Goal: Information Seeking & Learning: Learn about a topic

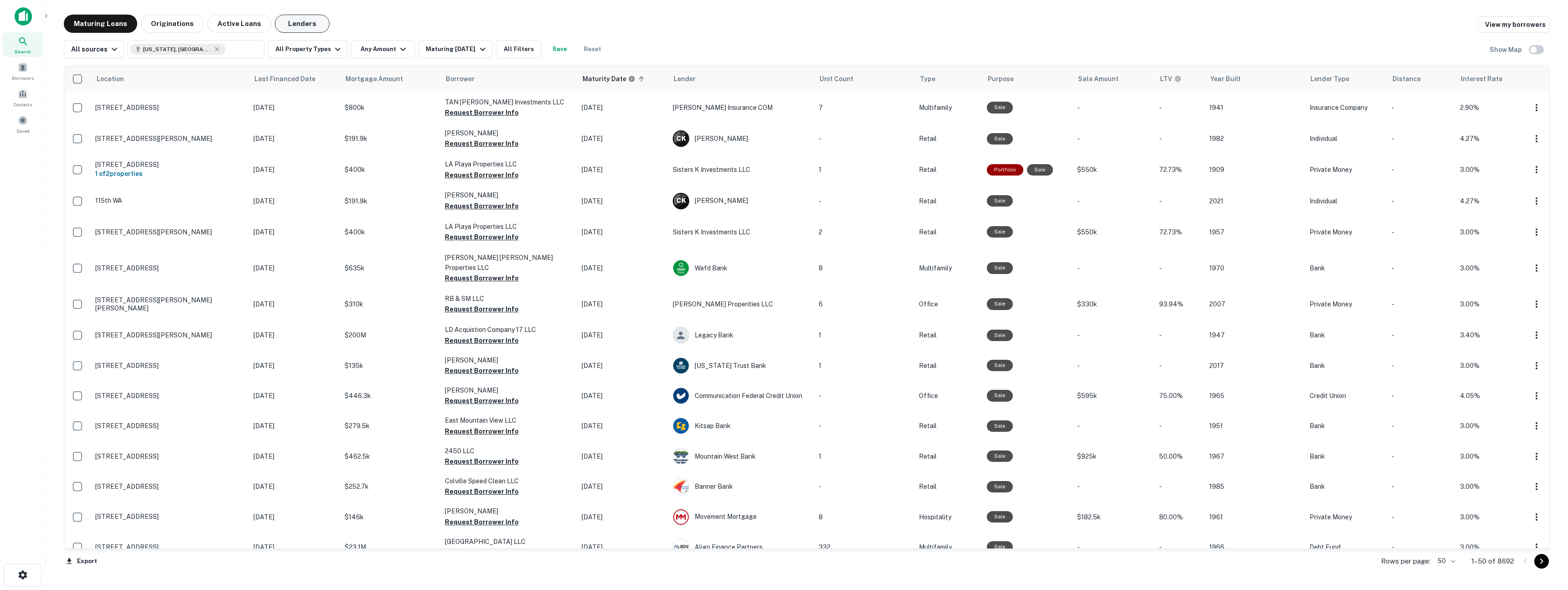
click at [306, 17] on button "Lenders" at bounding box center [302, 23] width 55 height 18
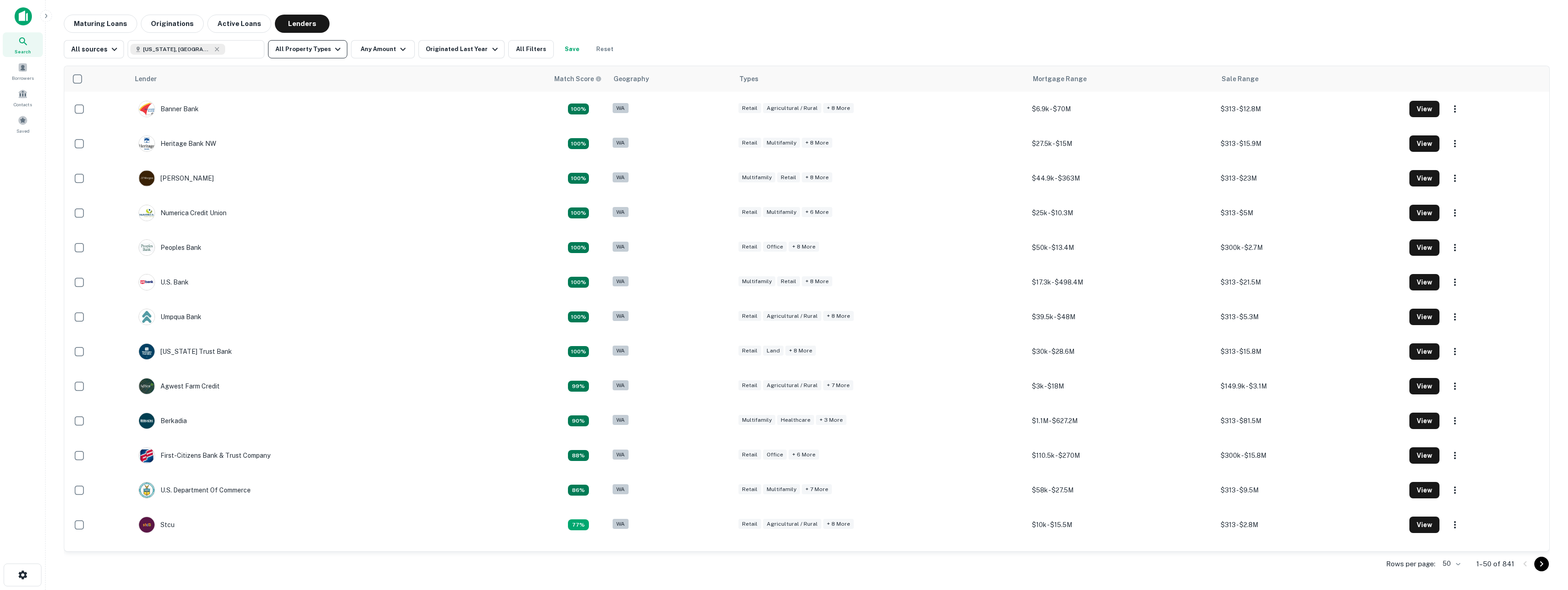
click at [318, 53] on button "All Property Types" at bounding box center [307, 49] width 80 height 18
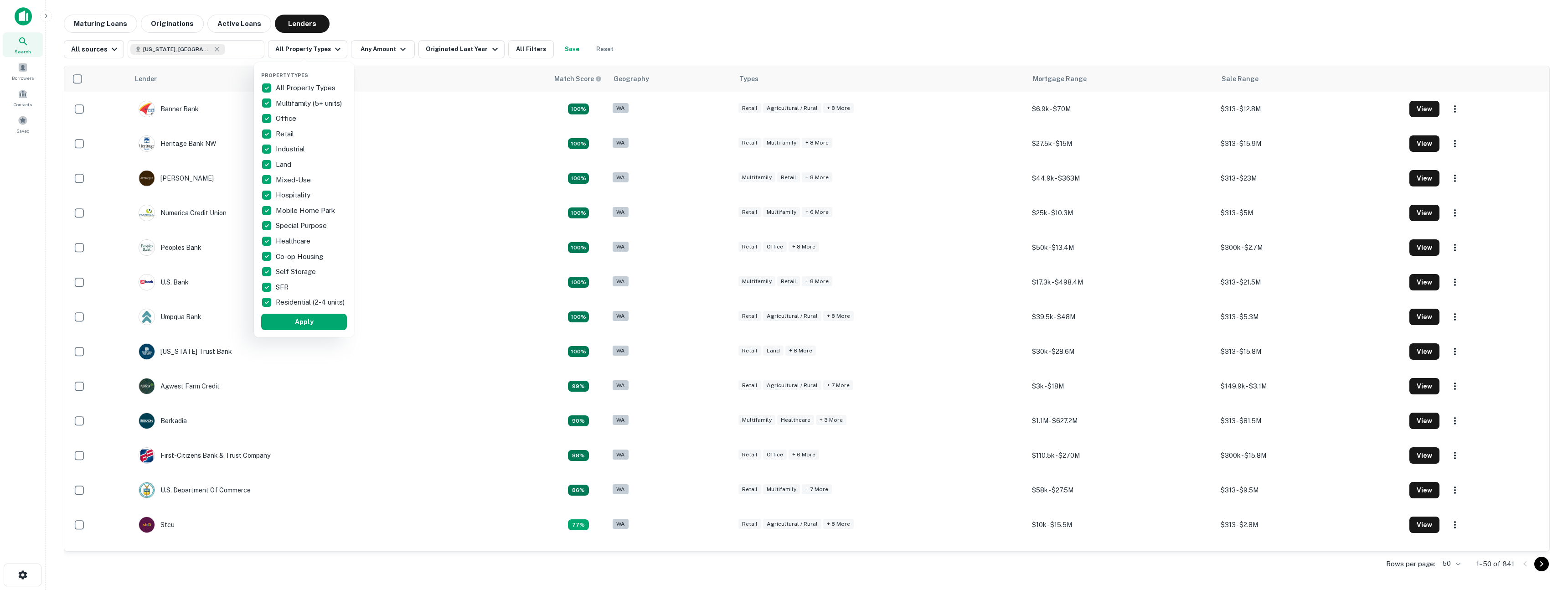
click at [281, 86] on p "All Property Types" at bounding box center [306, 88] width 62 height 11
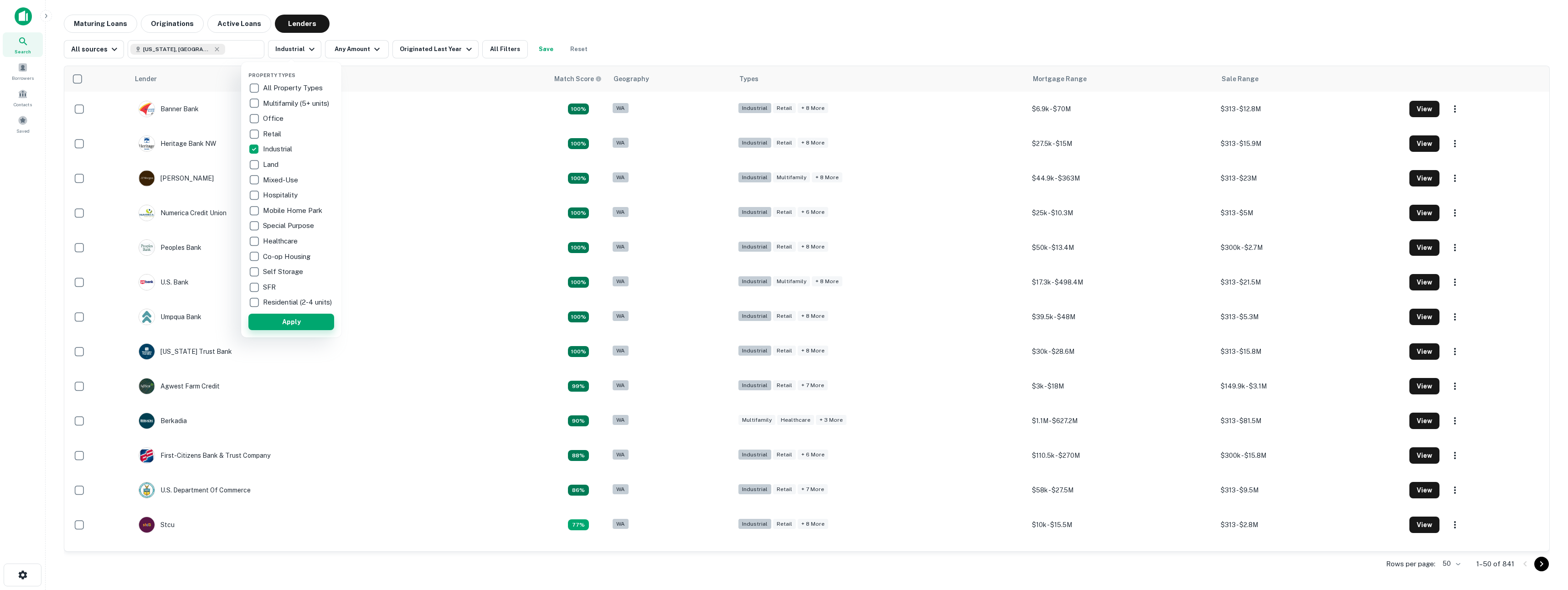
click at [296, 322] on button "Apply" at bounding box center [291, 322] width 85 height 17
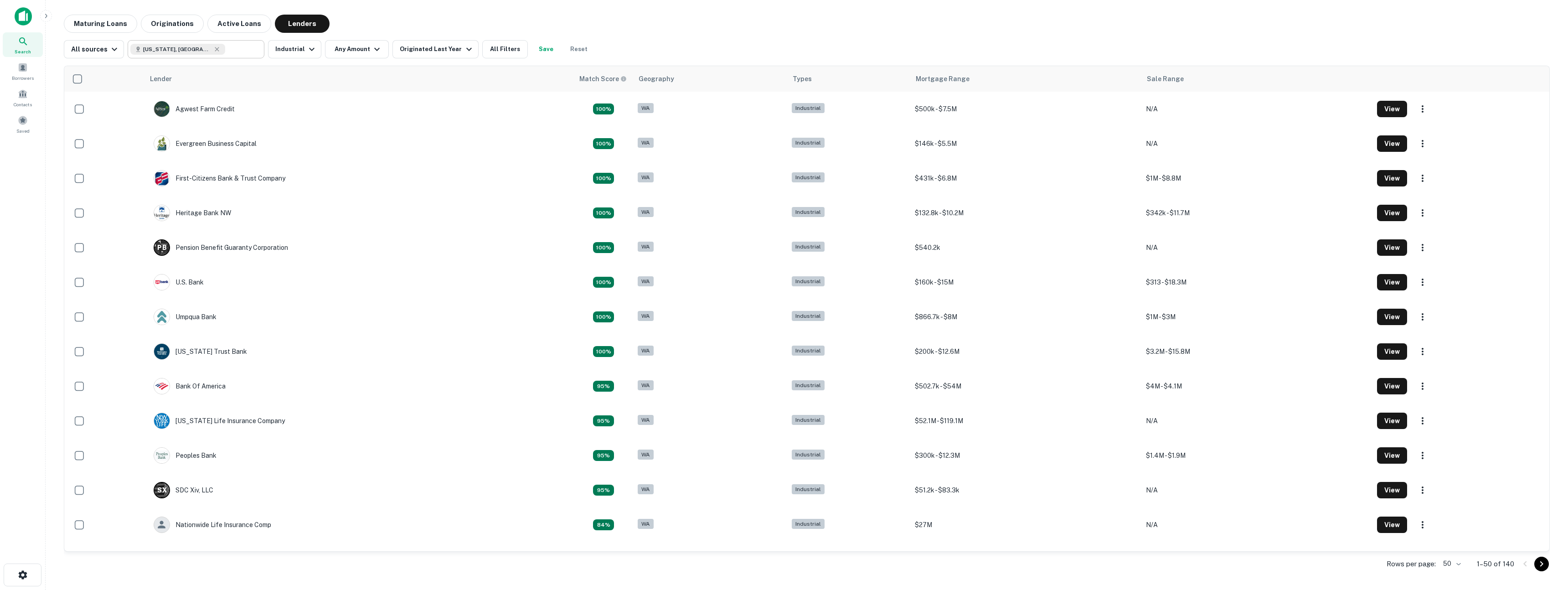
type input "**********"
drag, startPoint x: 217, startPoint y: 50, endPoint x: 207, endPoint y: 51, distance: 10.0
click at [225, 50] on input "**********" at bounding box center [243, 50] width 35 height 13
click at [250, 49] on icon "Clear" at bounding box center [255, 49] width 9 height 9
click at [221, 50] on input "text" at bounding box center [195, 50] width 130 height 13
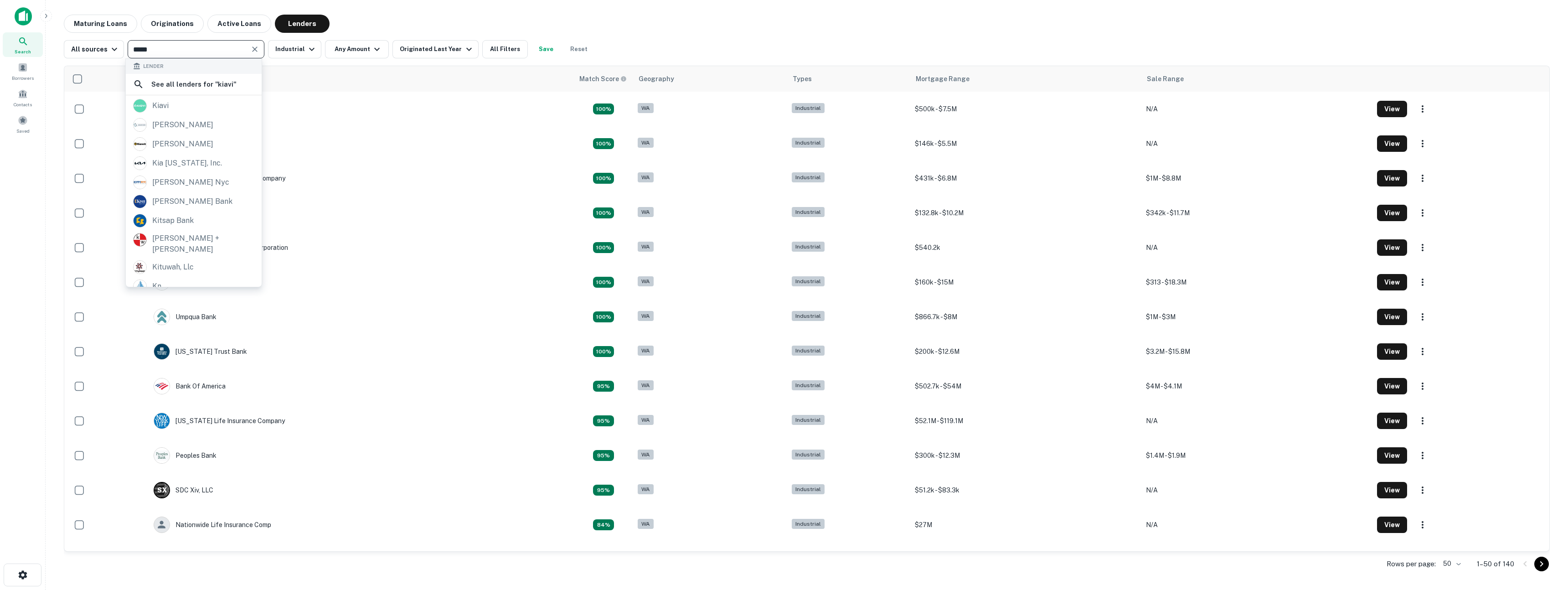
type input "*****"
click at [195, 106] on div "kiavi" at bounding box center [193, 106] width 121 height 14
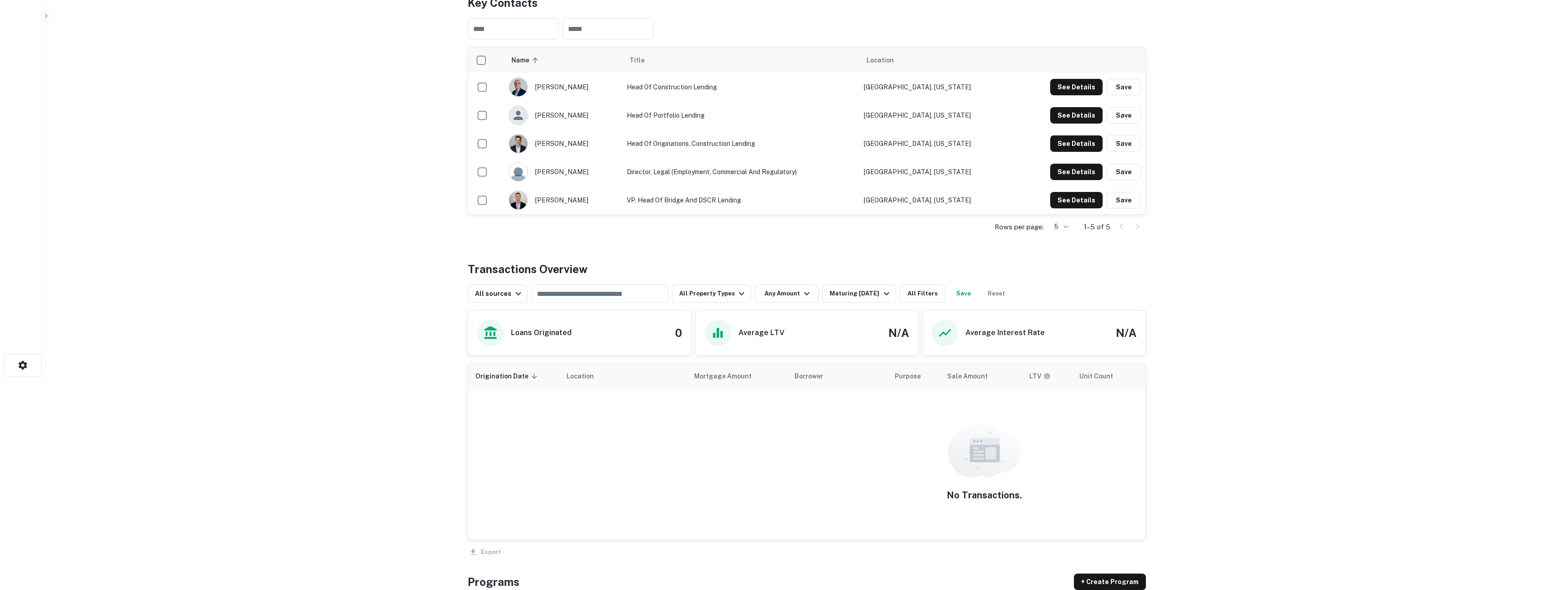
scroll to position [211, 0]
click at [849, 292] on div "Maturing In 1 Year" at bounding box center [860, 291] width 62 height 11
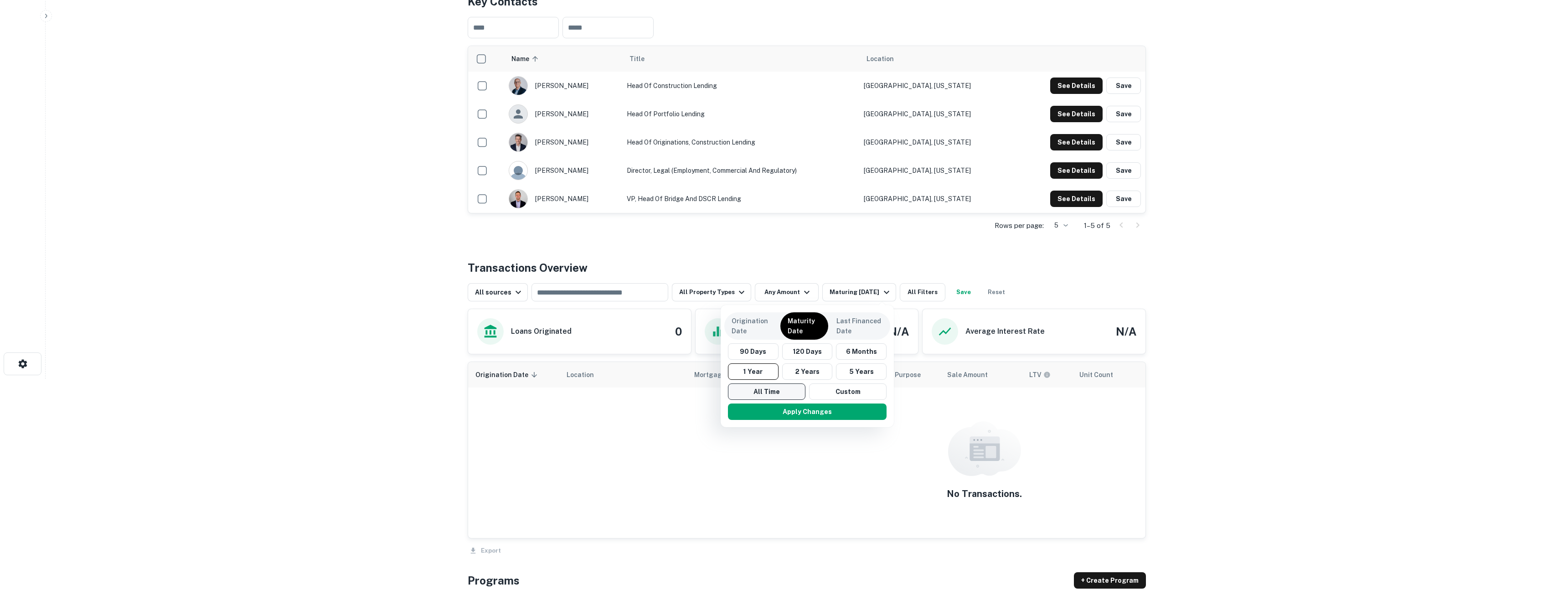
click at [770, 390] on button "All Time" at bounding box center [766, 391] width 78 height 17
click at [770, 413] on button "Apply Changes" at bounding box center [807, 411] width 159 height 17
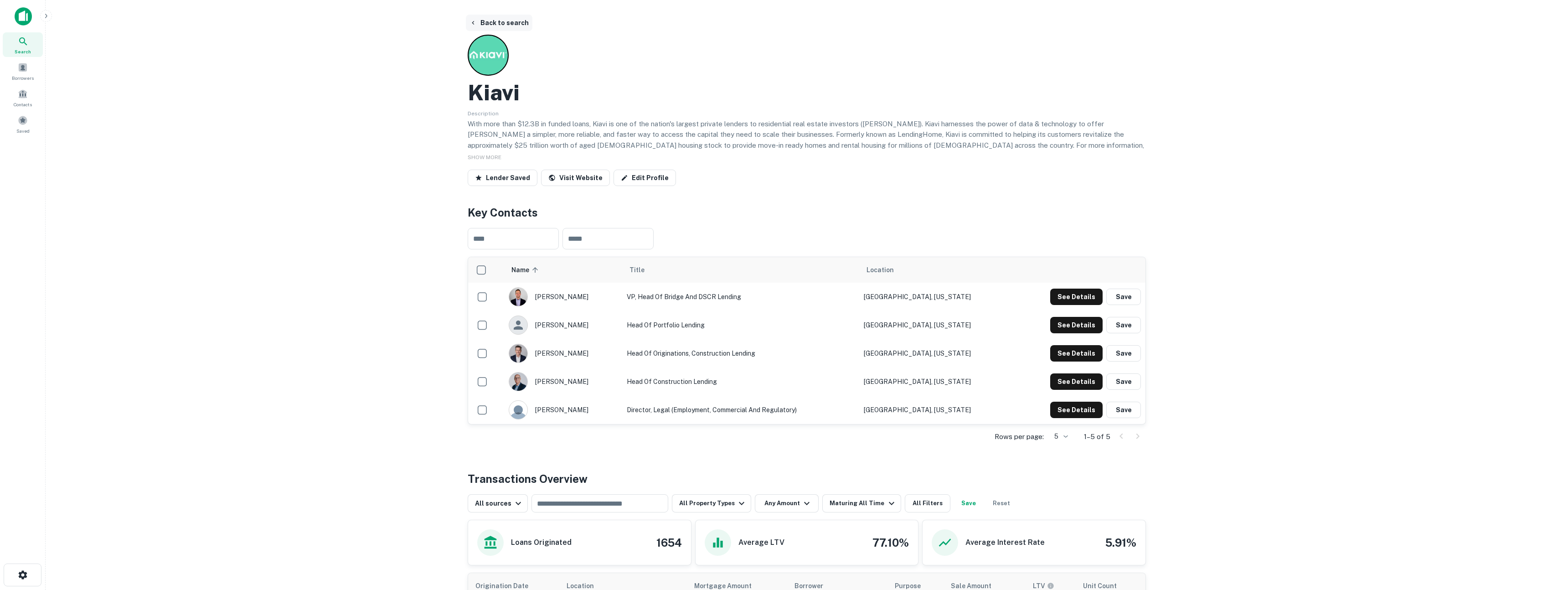
click at [492, 22] on button "Back to search" at bounding box center [499, 22] width 67 height 17
click at [32, 34] on div "Search" at bounding box center [23, 45] width 40 height 24
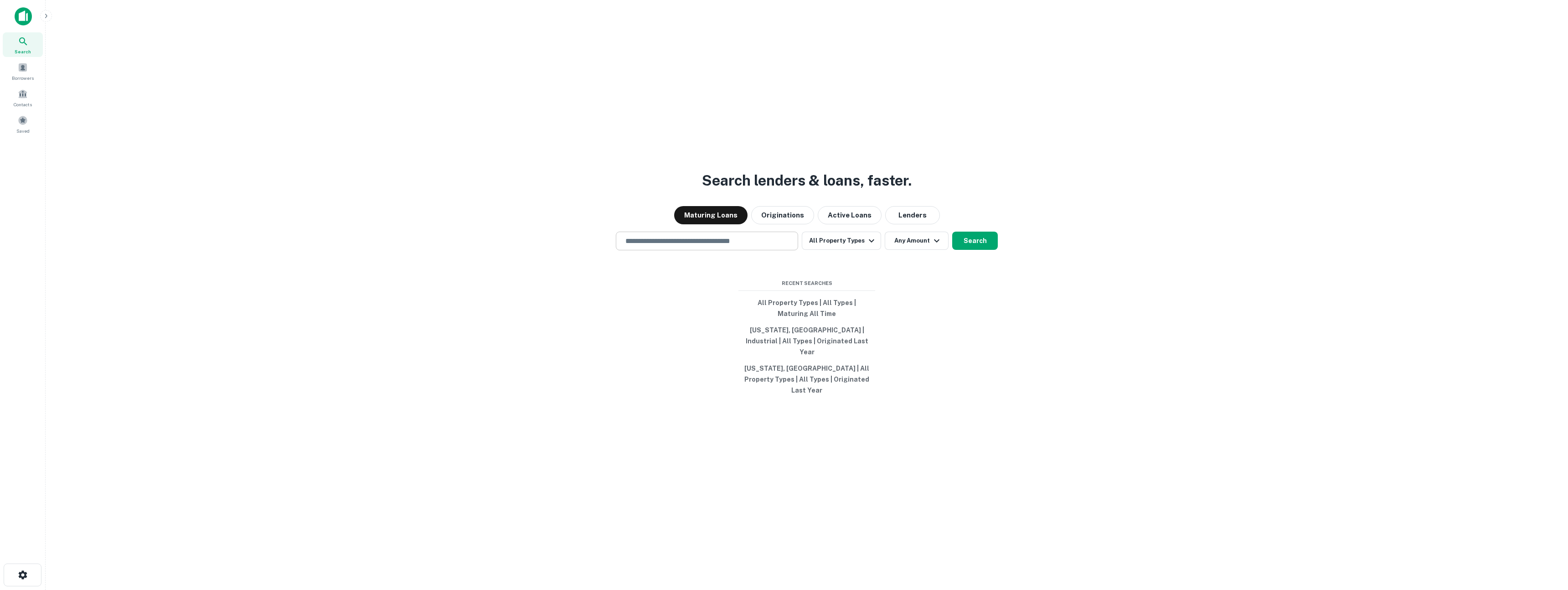
click at [684, 245] on div "​" at bounding box center [707, 241] width 182 height 19
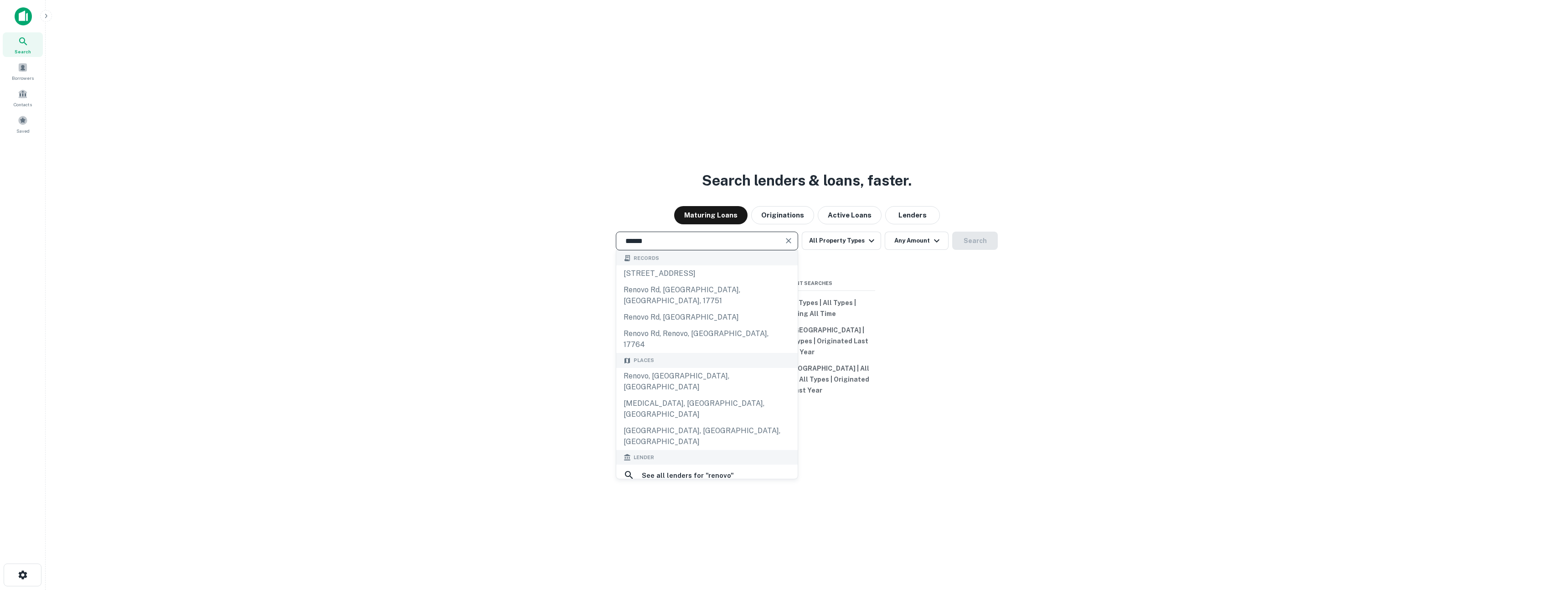
type input "******"
click at [677, 490] on div "renovo financial" at bounding box center [672, 497] width 58 height 14
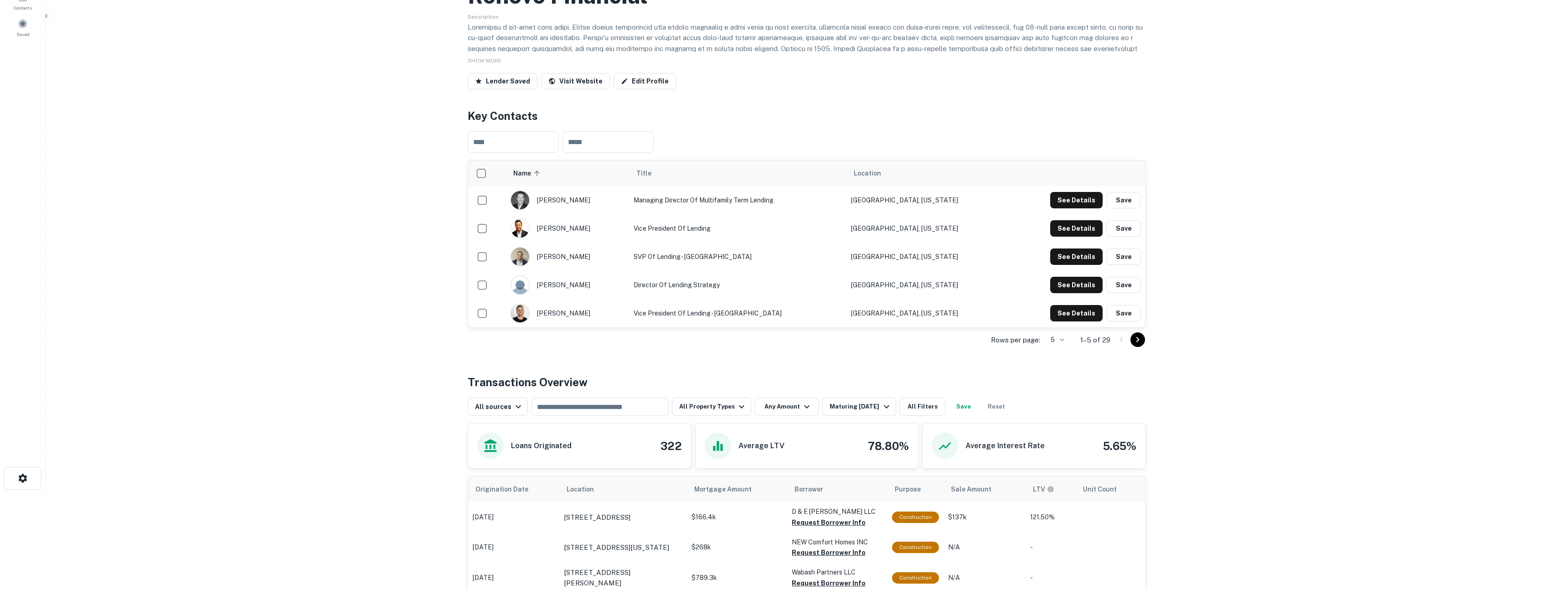
scroll to position [102, 0]
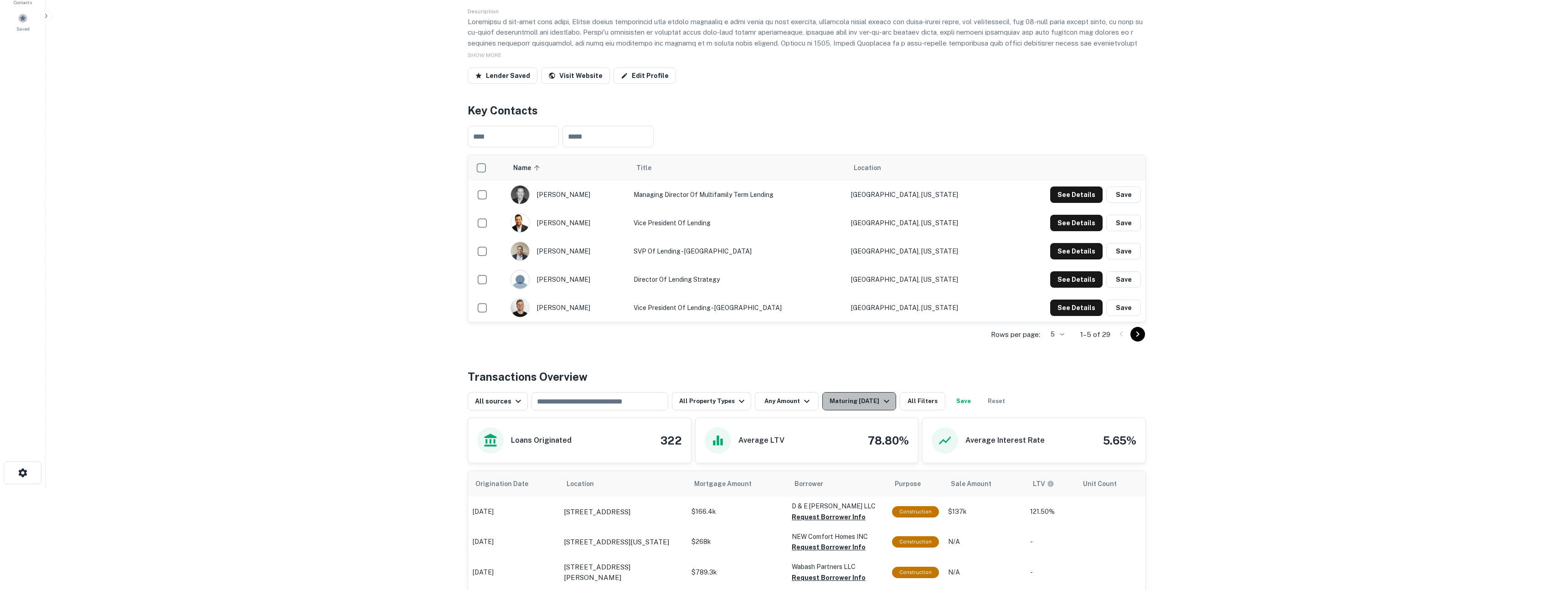
click at [869, 398] on div "Maturing In 1 Year" at bounding box center [860, 401] width 62 height 11
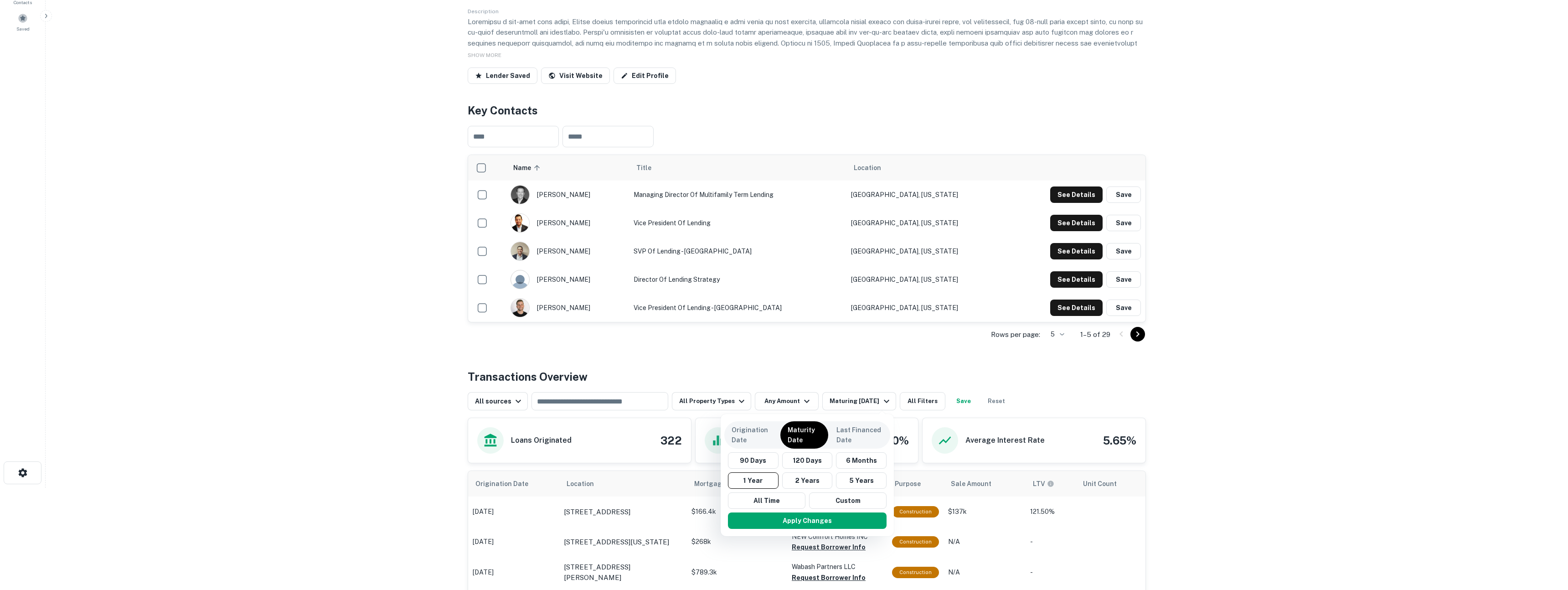
click at [782, 492] on div "90 Days 120 Days 6 Months 1 Year 2 Years 5 Years All Time Custom" at bounding box center [807, 480] width 166 height 57
click at [781, 495] on button "All Time" at bounding box center [766, 500] width 78 height 17
click at [779, 512] on div "Apply Changes" at bounding box center [807, 520] width 166 height 24
click at [777, 517] on button "Apply Changes" at bounding box center [807, 520] width 159 height 17
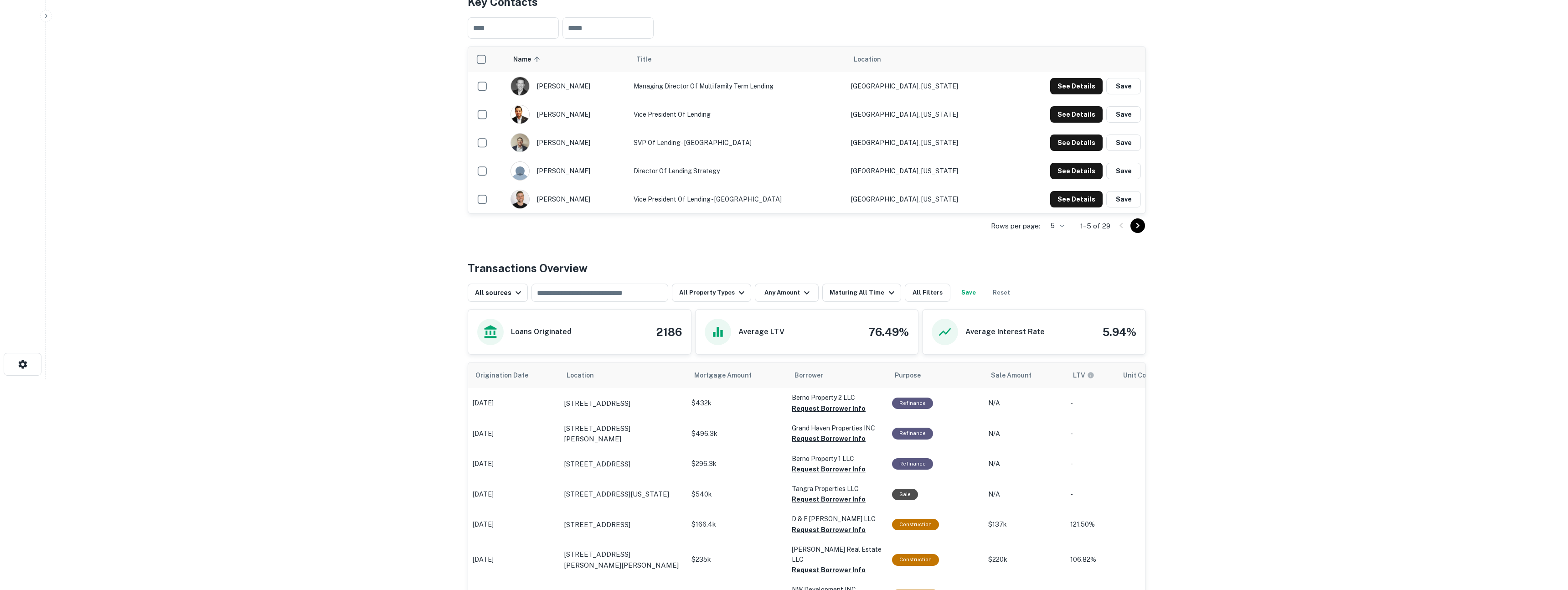
scroll to position [235, 0]
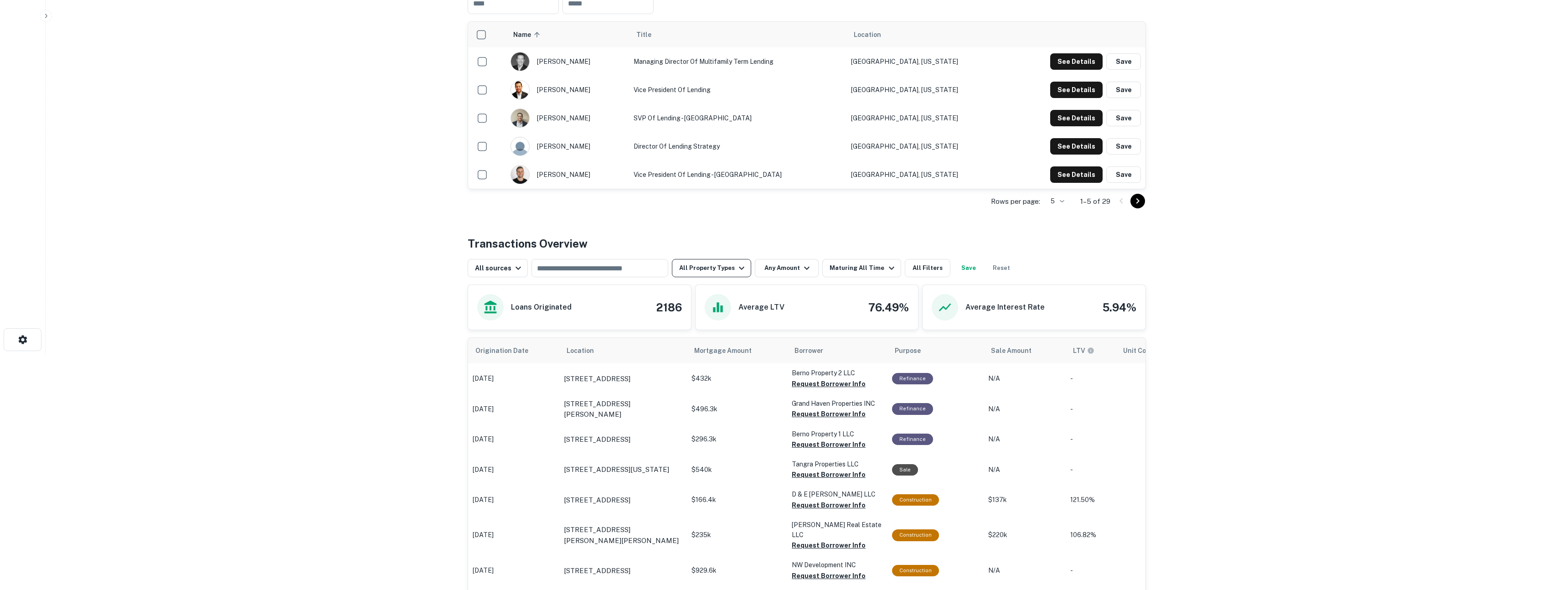
click at [715, 272] on button "All Property Types" at bounding box center [711, 268] width 80 height 18
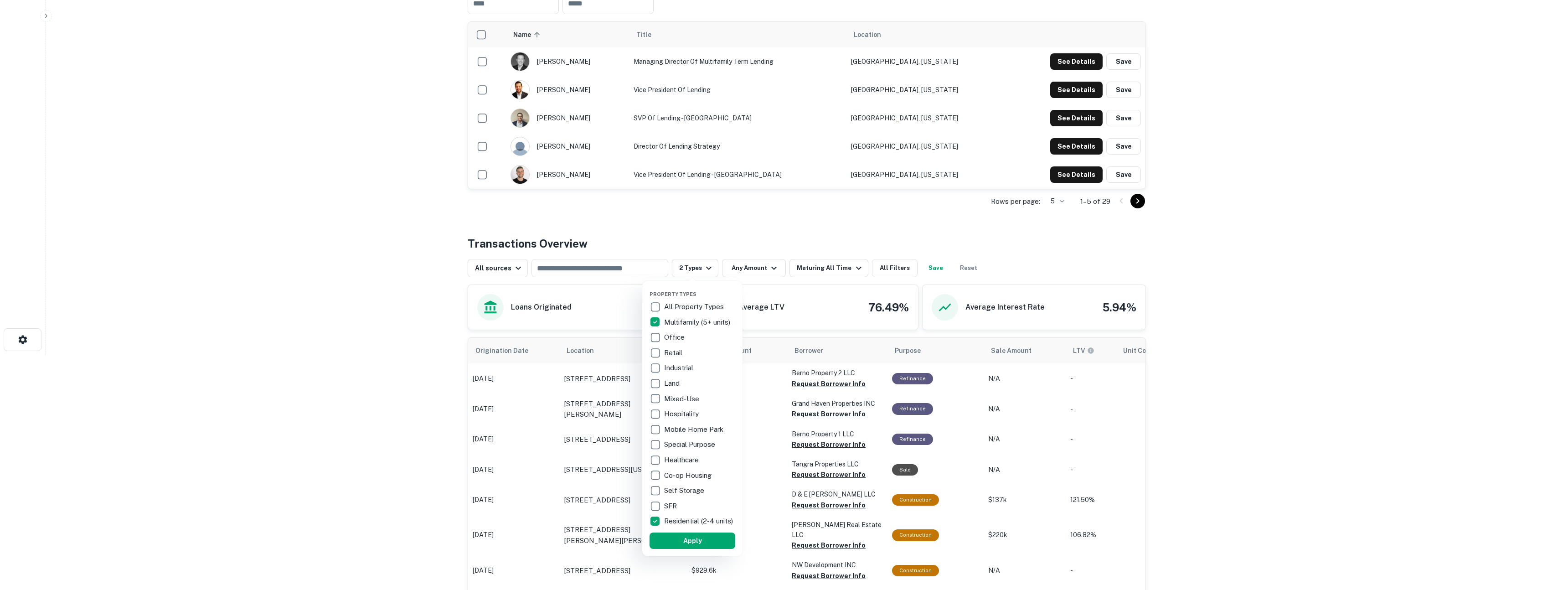
drag, startPoint x: 694, startPoint y: 549, endPoint x: 711, endPoint y: 516, distance: 37.1
click at [694, 549] on button "Apply" at bounding box center [692, 540] width 85 height 17
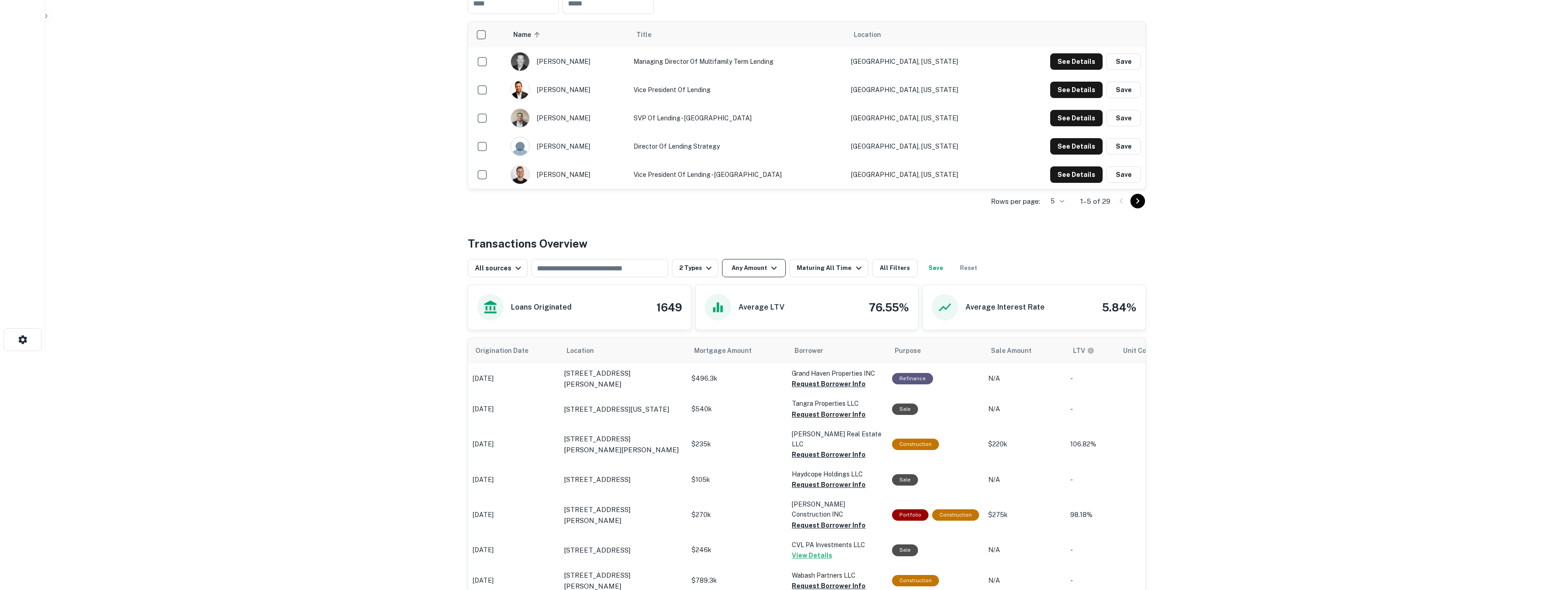
click at [764, 272] on button "Any Amount" at bounding box center [754, 268] width 64 height 18
type input "*"
type input "******"
click at [778, 344] on button "Apply Changes" at bounding box center [766, 346] width 116 height 17
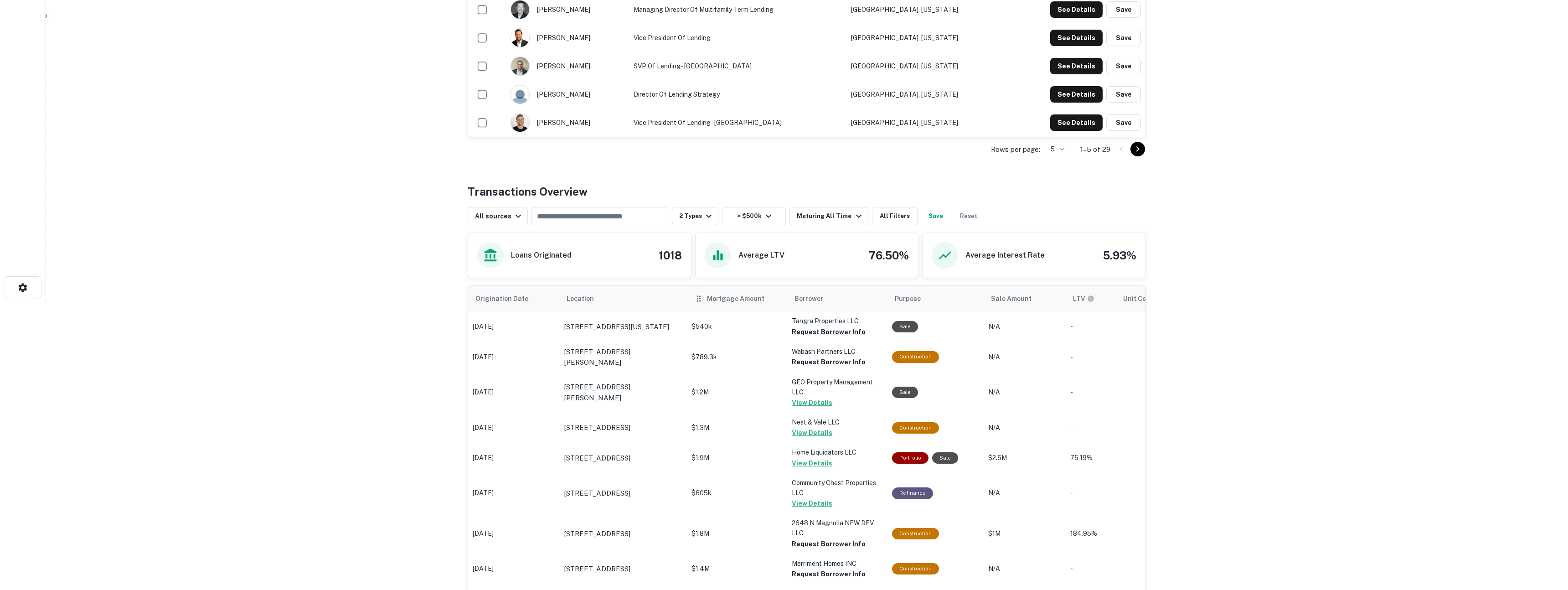
scroll to position [298, 0]
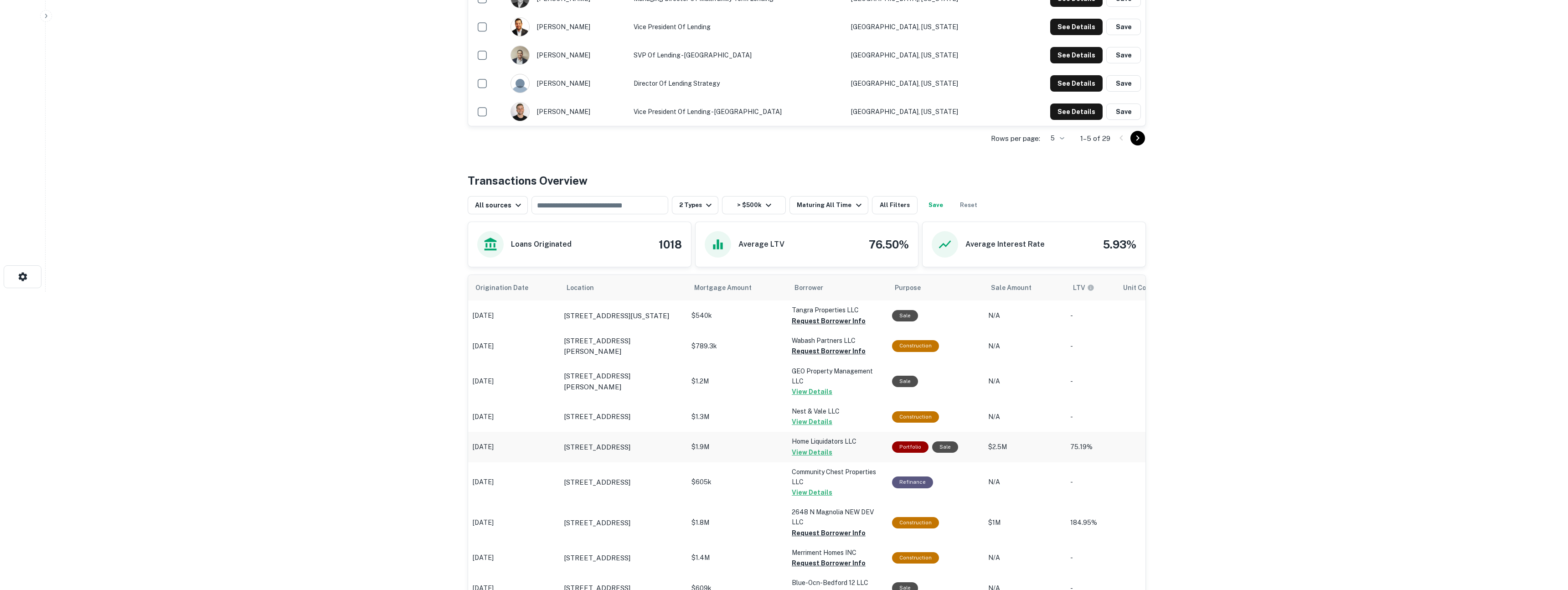
click at [768, 330] on td "$1.9M" at bounding box center [737, 316] width 100 height 30
click at [769, 320] on p "$1.9M" at bounding box center [736, 315] width 91 height 9
click at [797, 397] on button "View Details" at bounding box center [812, 391] width 41 height 11
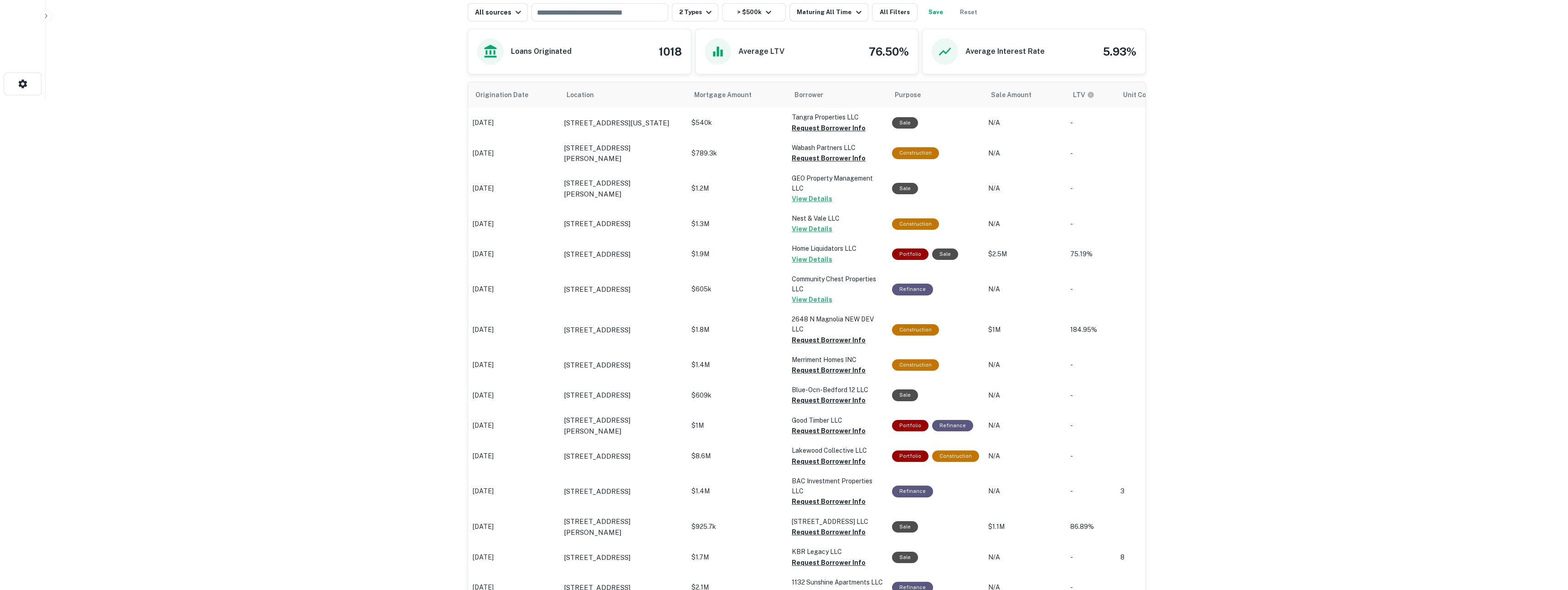
scroll to position [617, 0]
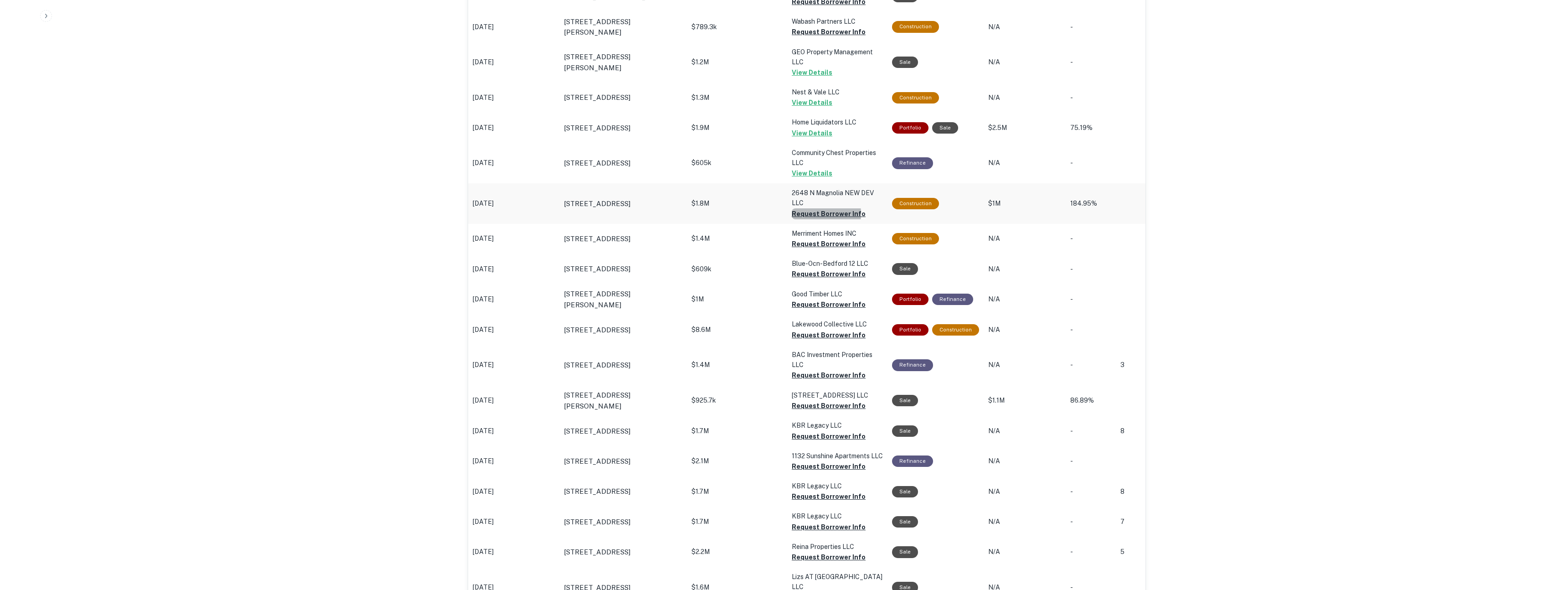
click at [800, 7] on button "Request Borrower Info" at bounding box center [828, 1] width 74 height 11
click at [807, 7] on button "Request Borrower Info" at bounding box center [828, 1] width 74 height 11
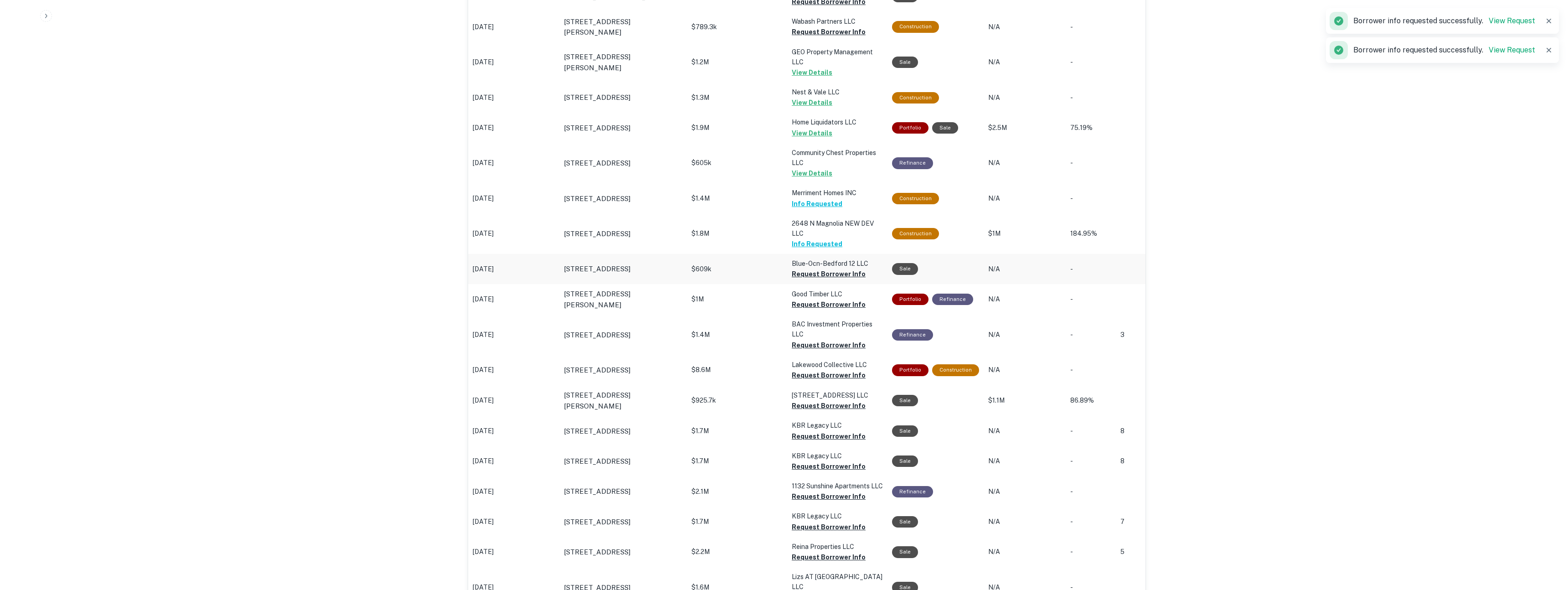
click at [817, 7] on button "Request Borrower Info" at bounding box center [828, 1] width 74 height 11
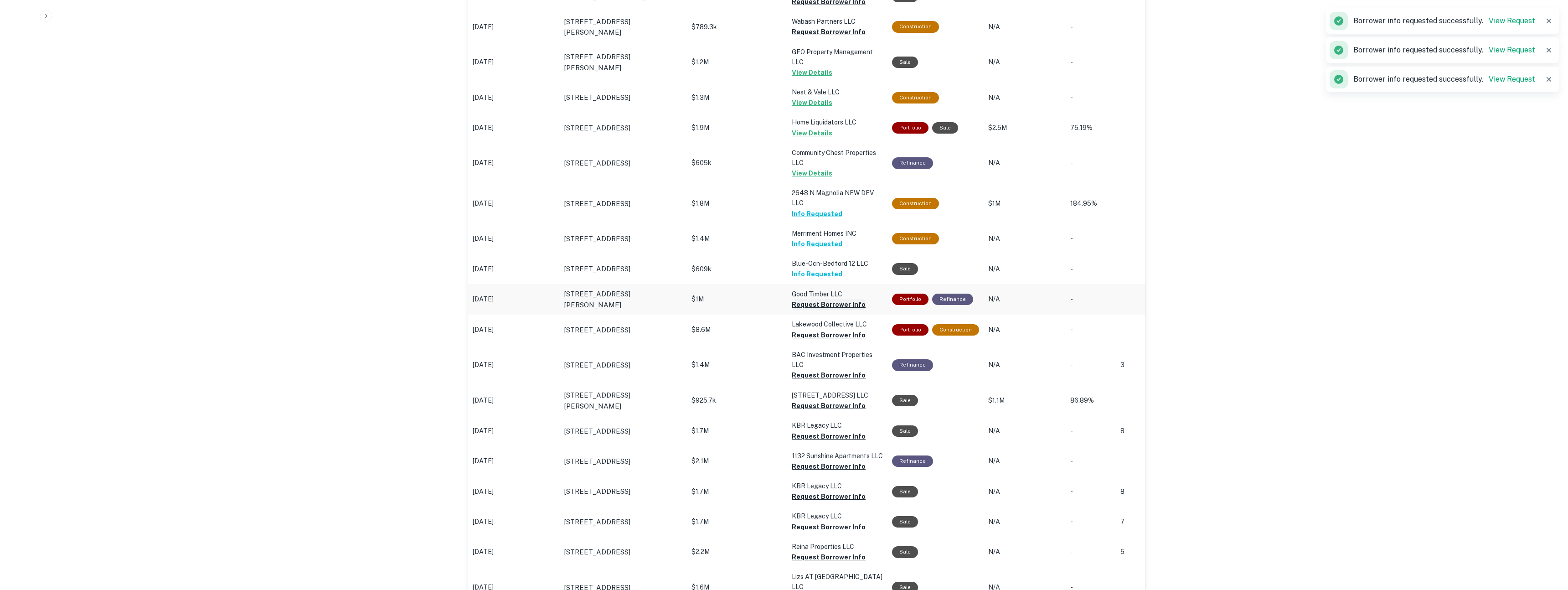
click at [814, 7] on button "Request Borrower Info" at bounding box center [828, 1] width 74 height 11
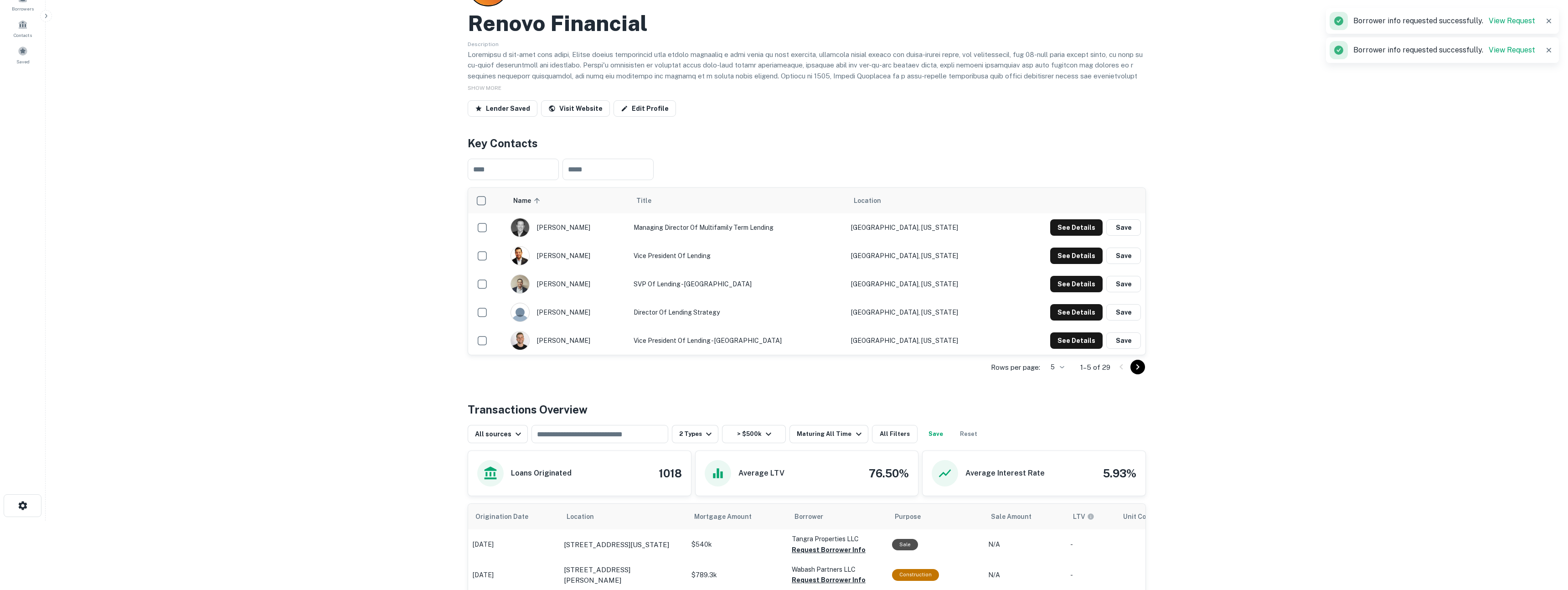
scroll to position [0, 0]
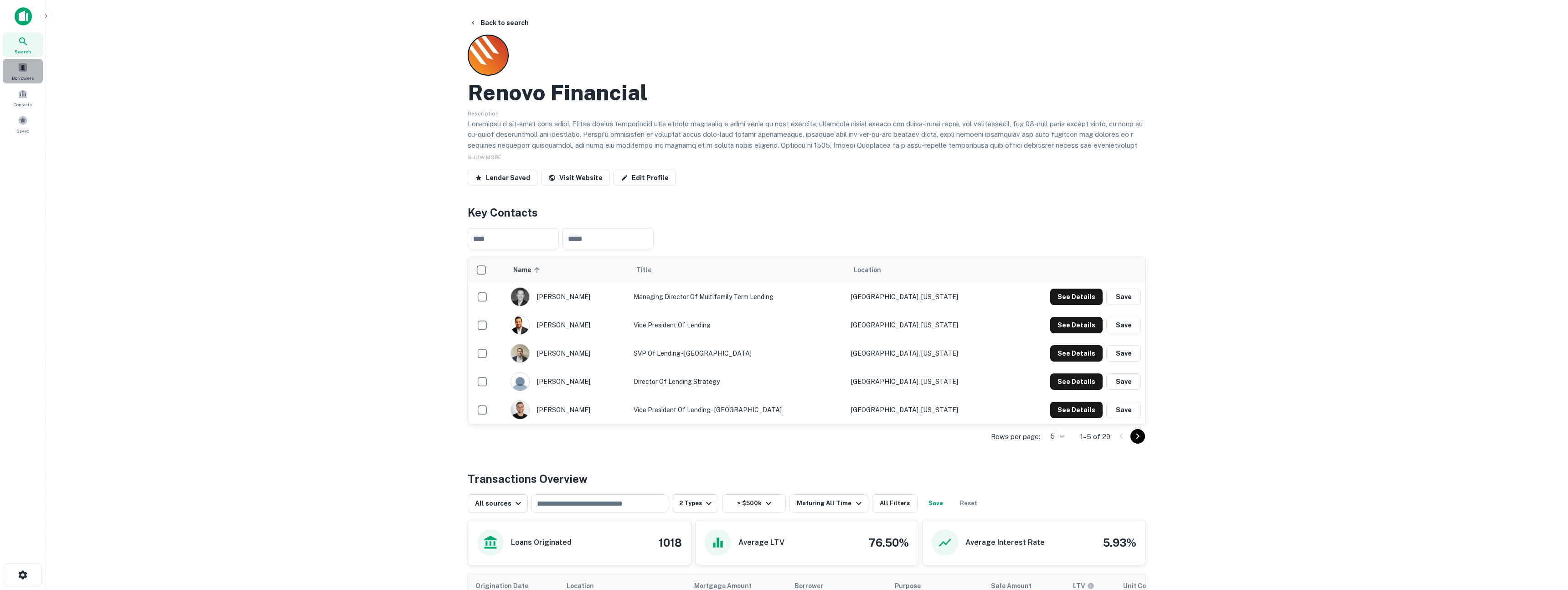
click at [23, 75] on span "Borrowers" at bounding box center [23, 78] width 22 height 7
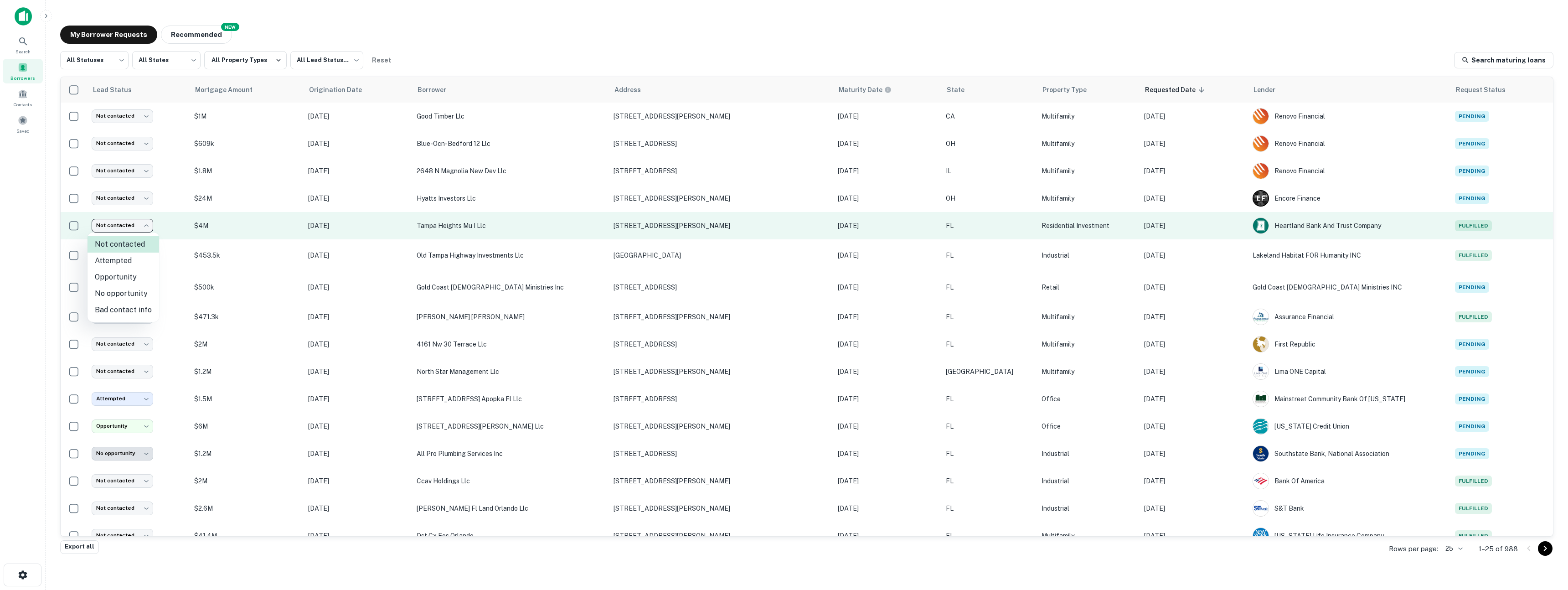
click at [134, 228] on body "Search Borrowers Contacts Saved My Borrower Requests NEW Recommended All Status…" at bounding box center [784, 295] width 1568 height 590
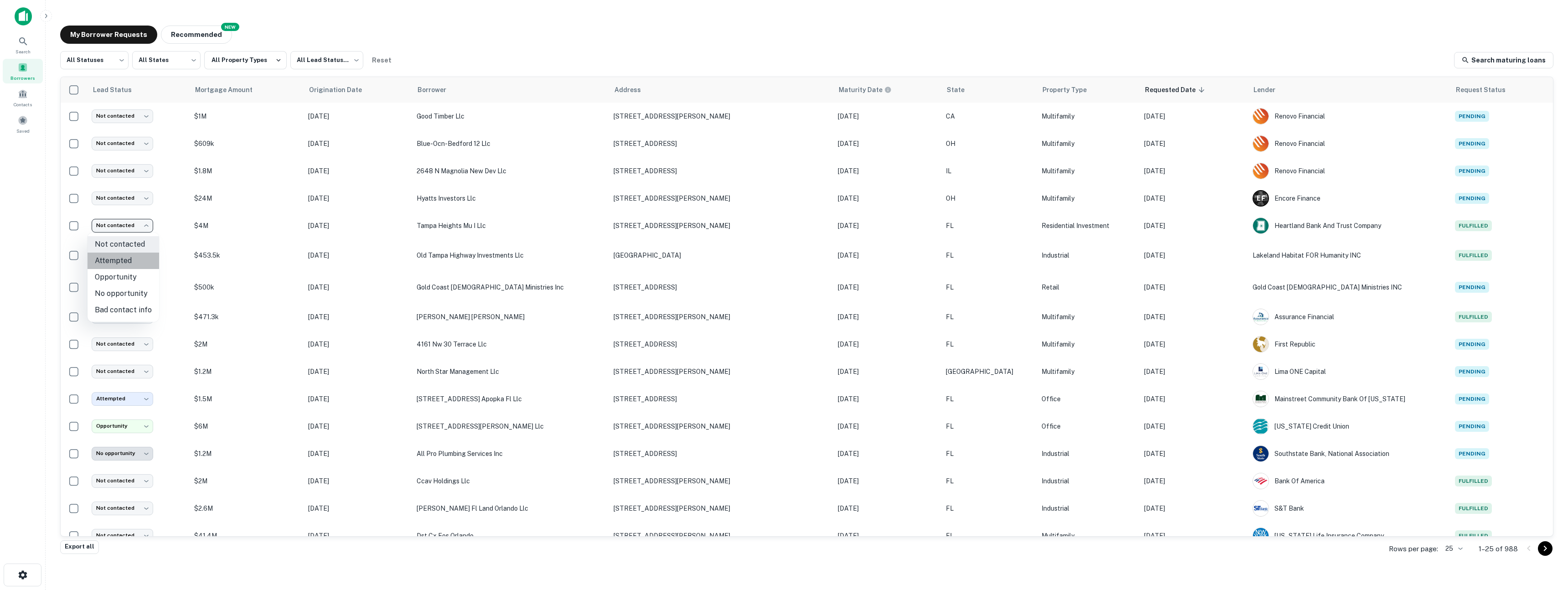
click at [136, 263] on li "Attempted" at bounding box center [123, 261] width 72 height 17
type input "*********"
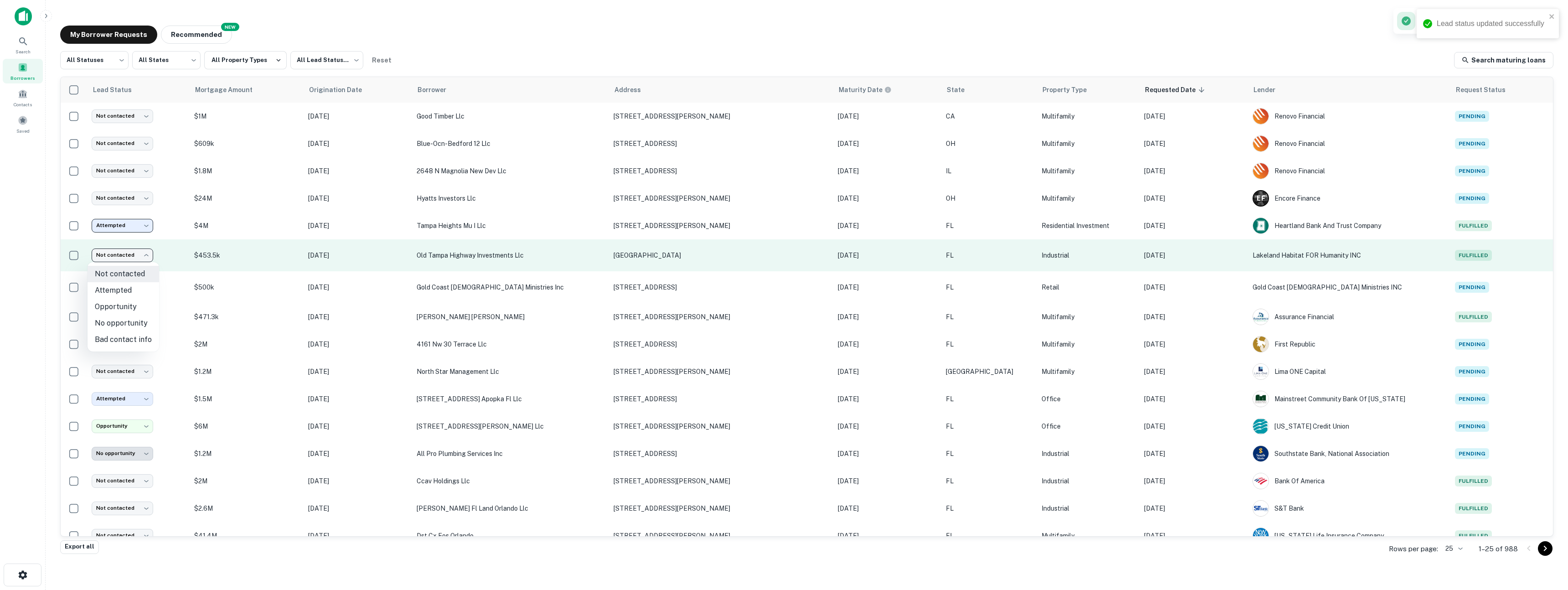
click at [136, 258] on body "Lead status updated successfully Search Borrowers Contacts Saved My Borrower Re…" at bounding box center [784, 295] width 1568 height 590
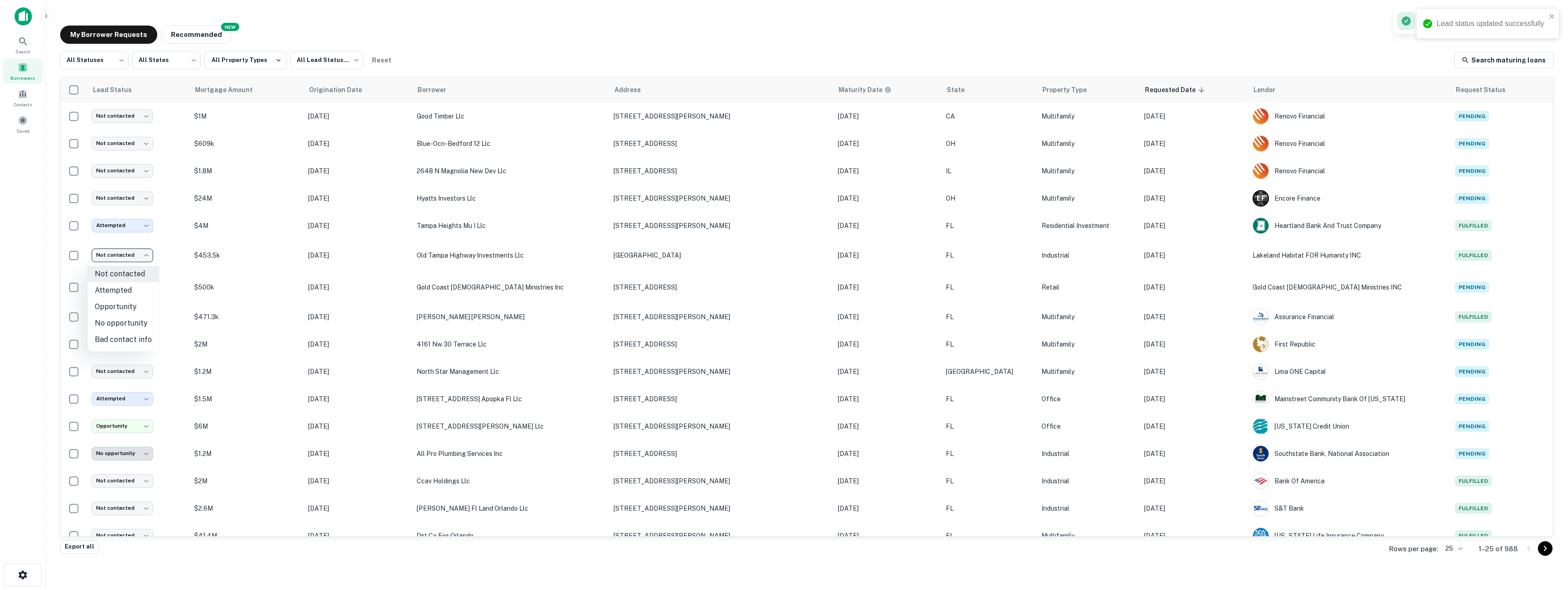
click at [129, 308] on li "Opportunity" at bounding box center [123, 306] width 72 height 17
type input "**********"
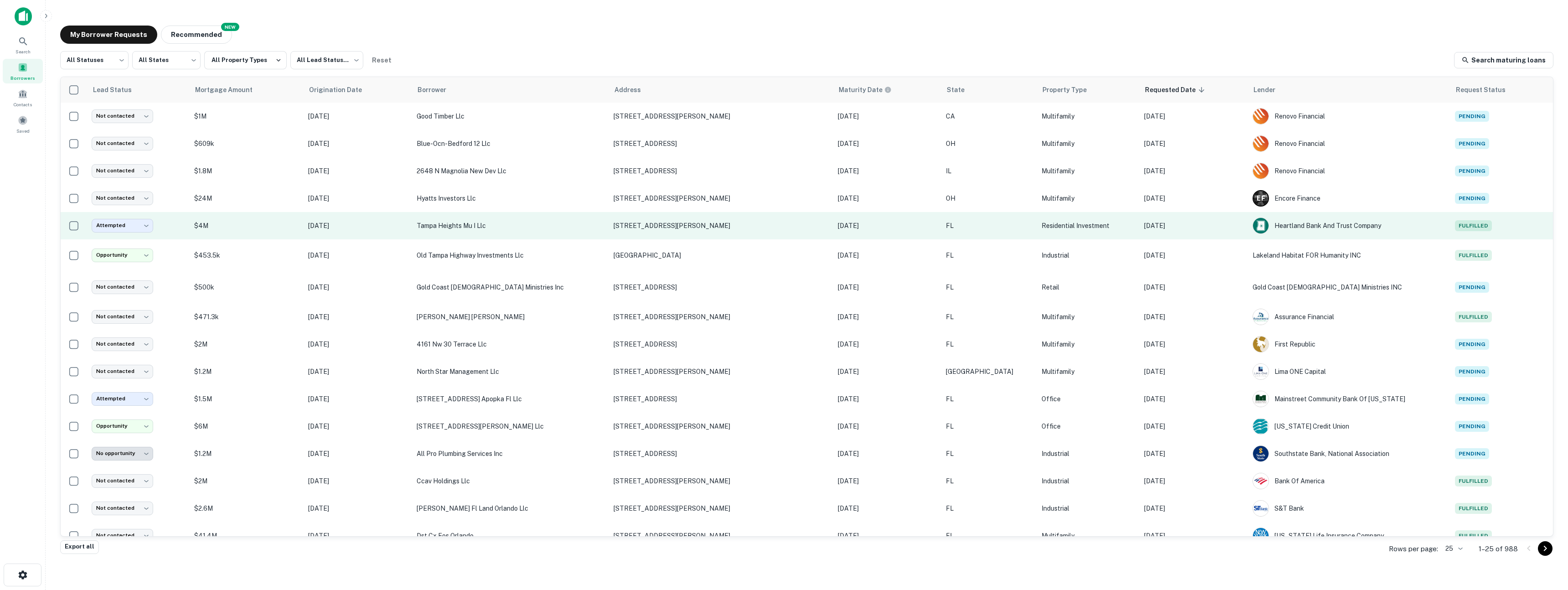
click at [412, 233] on td "Jun 09, 2024" at bounding box center [357, 225] width 108 height 27
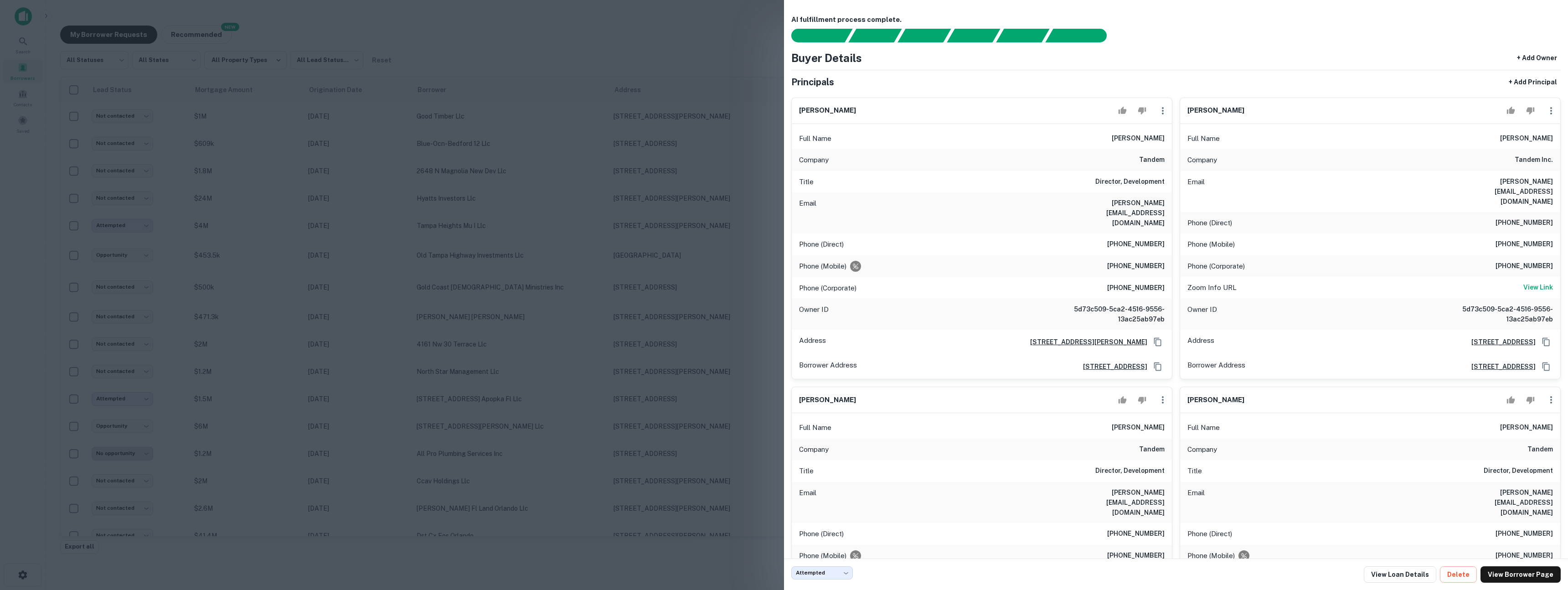
click at [1381, 141] on div "Full Name dimitrios nassis" at bounding box center [1370, 139] width 380 height 22
click at [659, 206] on div at bounding box center [784, 295] width 1568 height 590
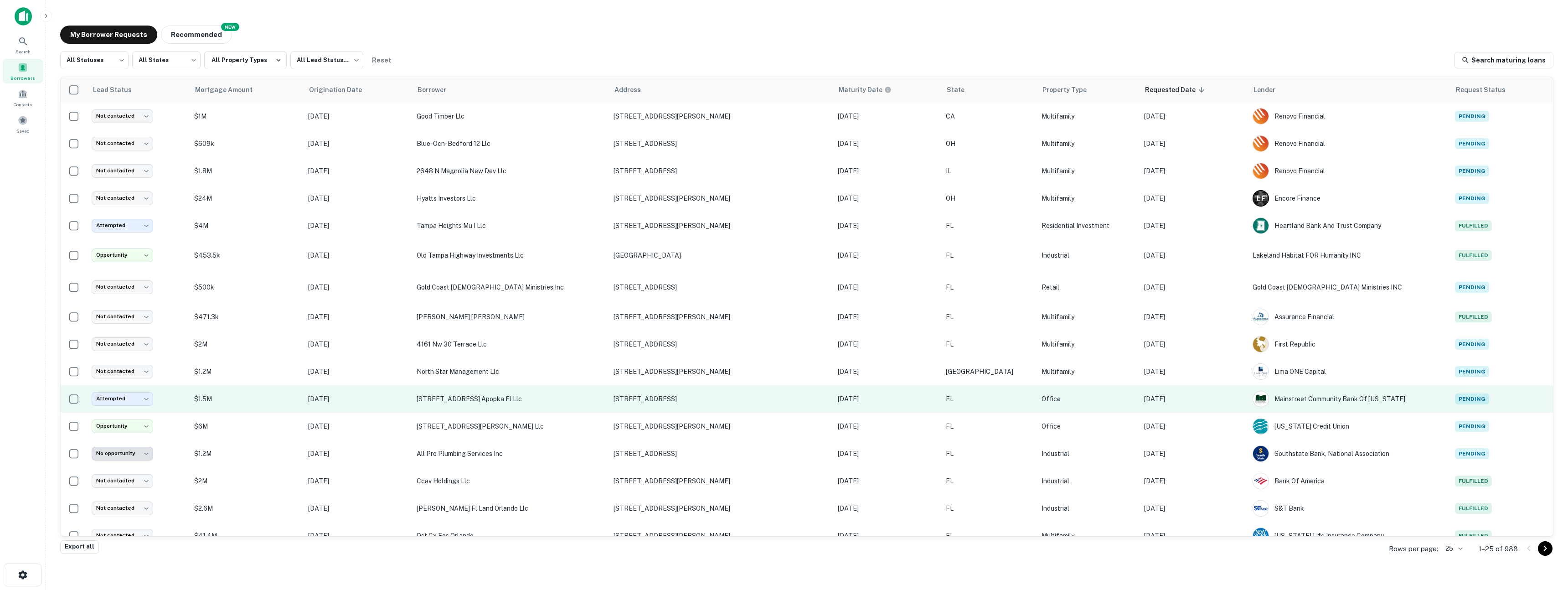
scroll to position [102, 0]
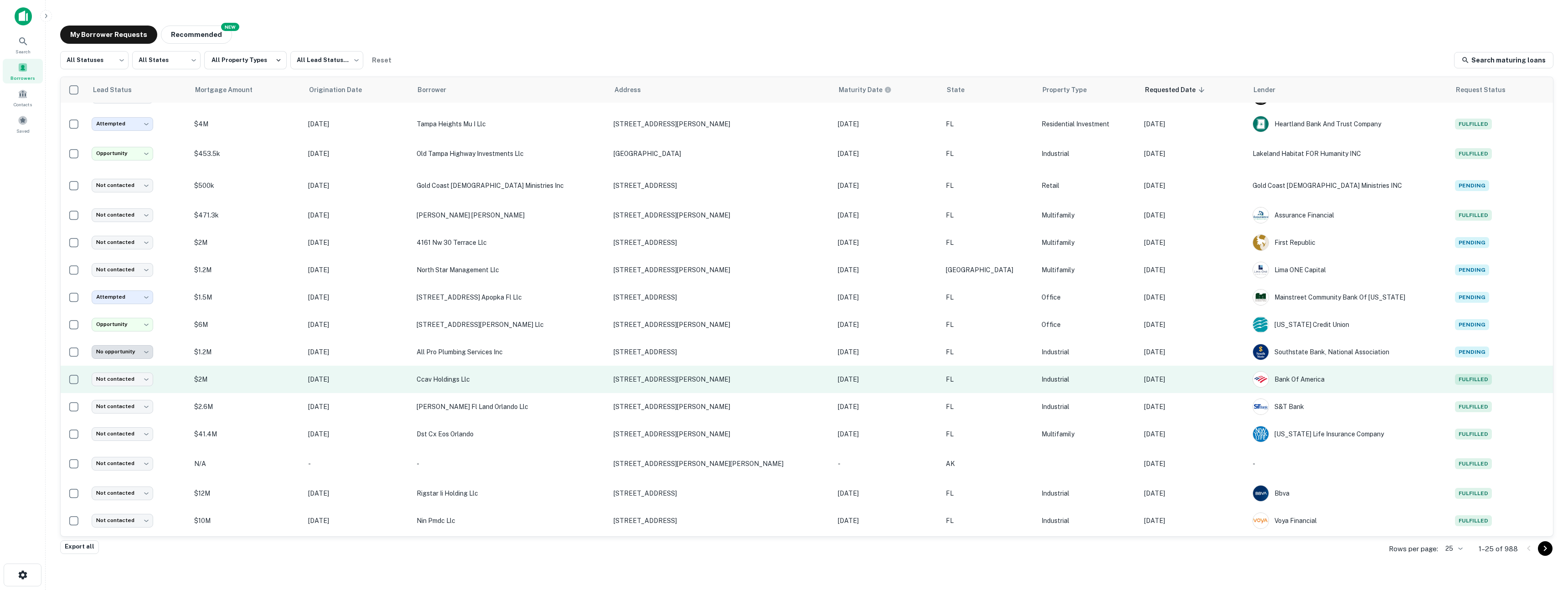
click at [853, 382] on p "Aug 11, 2026" at bounding box center [887, 379] width 99 height 10
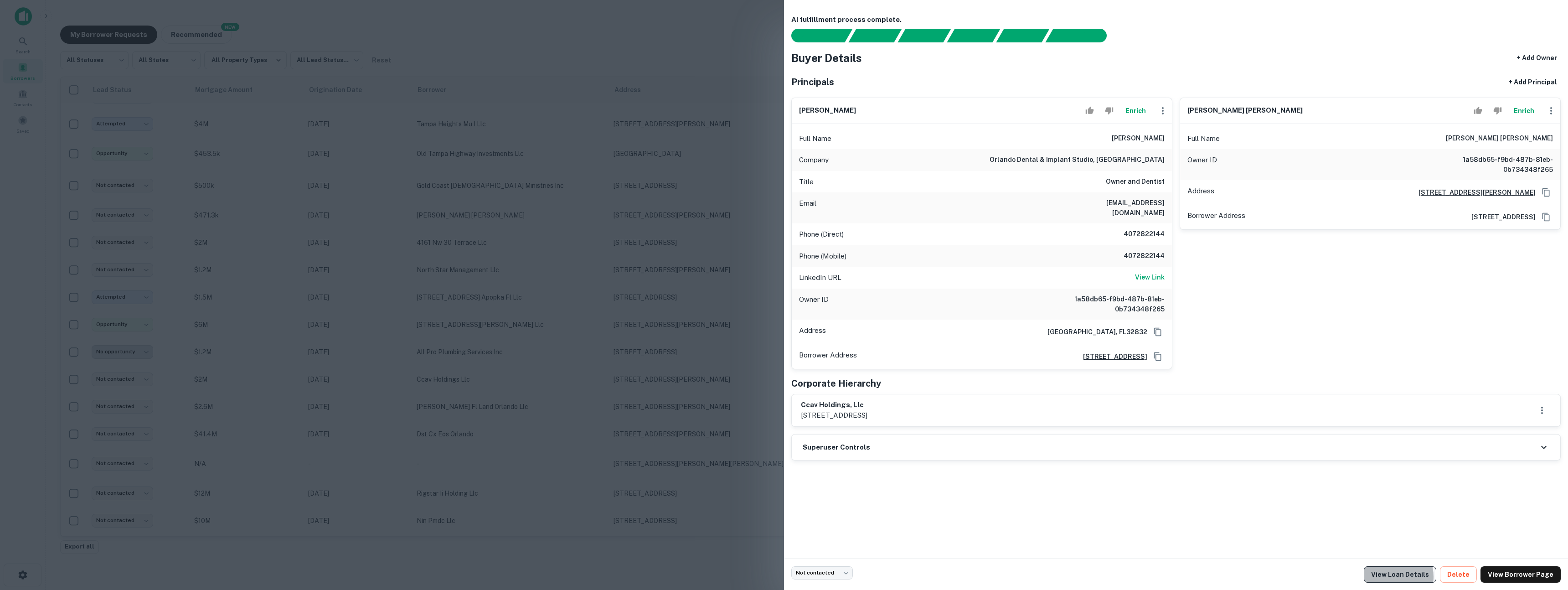
click at [1401, 576] on link "View Loan Details" at bounding box center [1399, 574] width 72 height 17
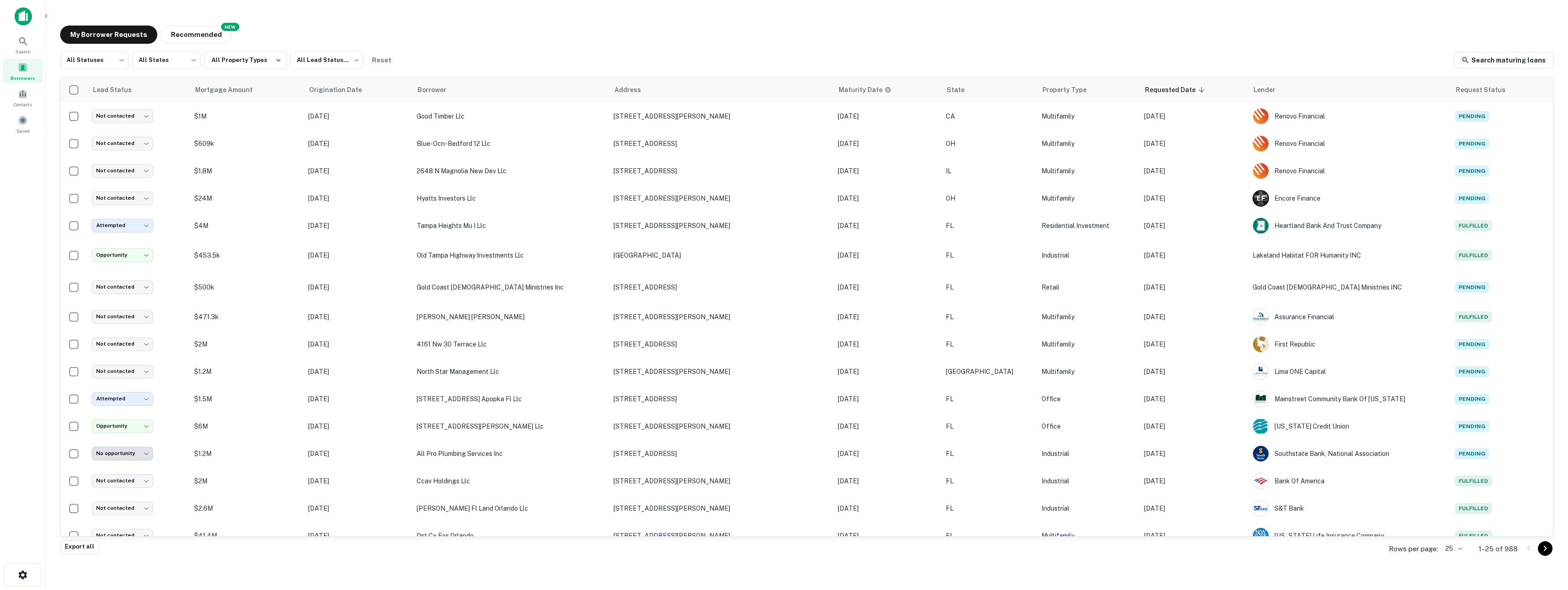
scroll to position [102, 0]
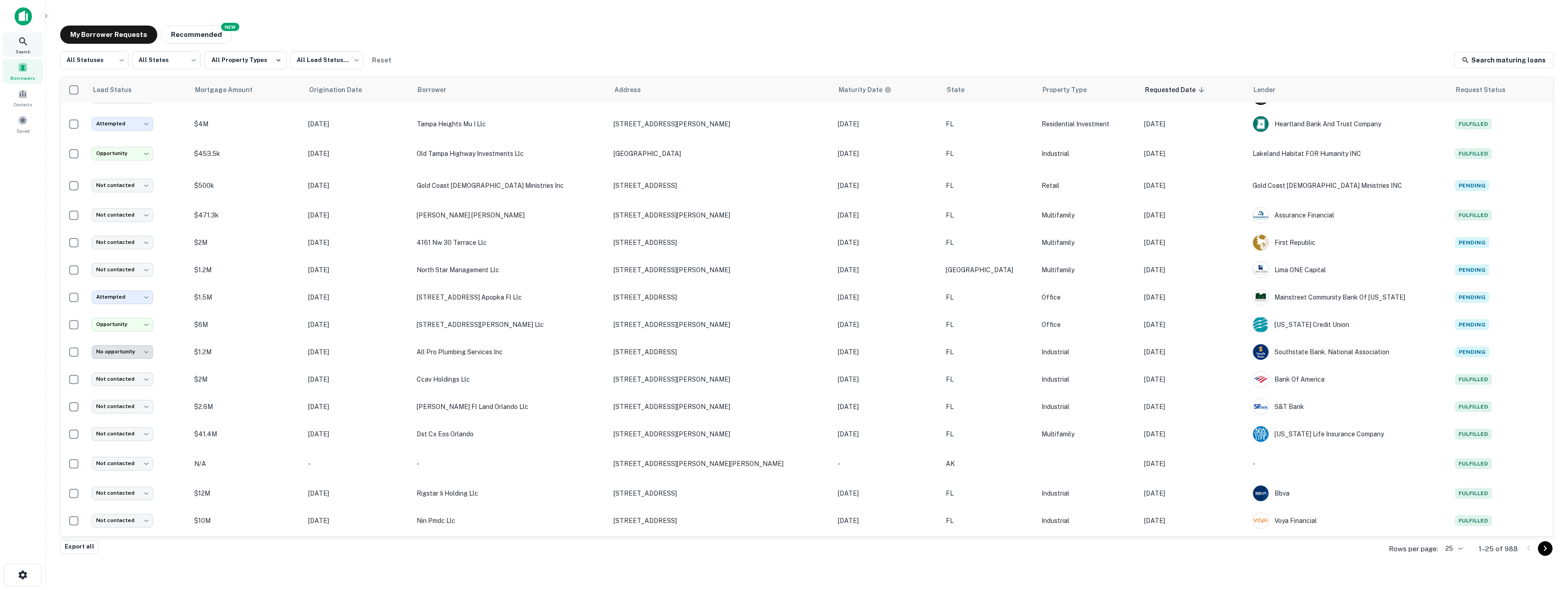
click at [26, 46] on icon at bounding box center [23, 41] width 11 height 11
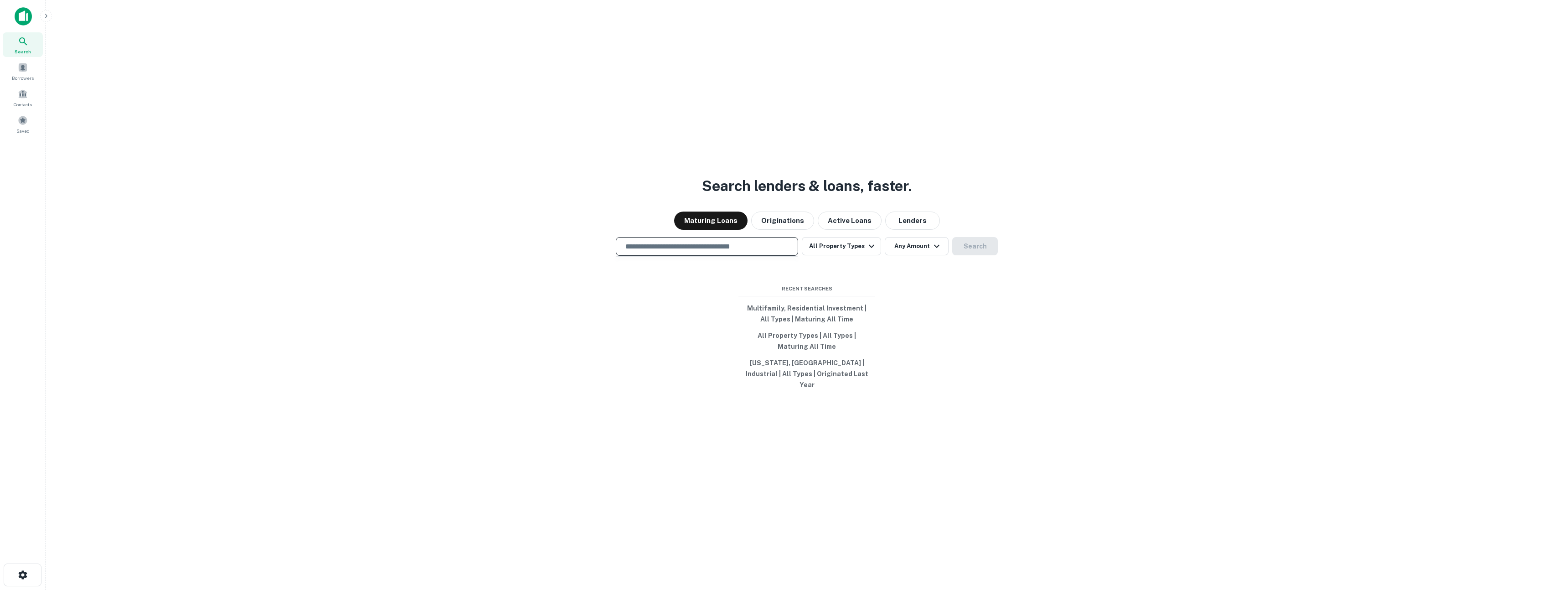
click at [691, 250] on input "text" at bounding box center [707, 246] width 174 height 11
click at [898, 230] on button "Lenders" at bounding box center [912, 220] width 55 height 18
click at [708, 243] on div "​" at bounding box center [707, 246] width 182 height 19
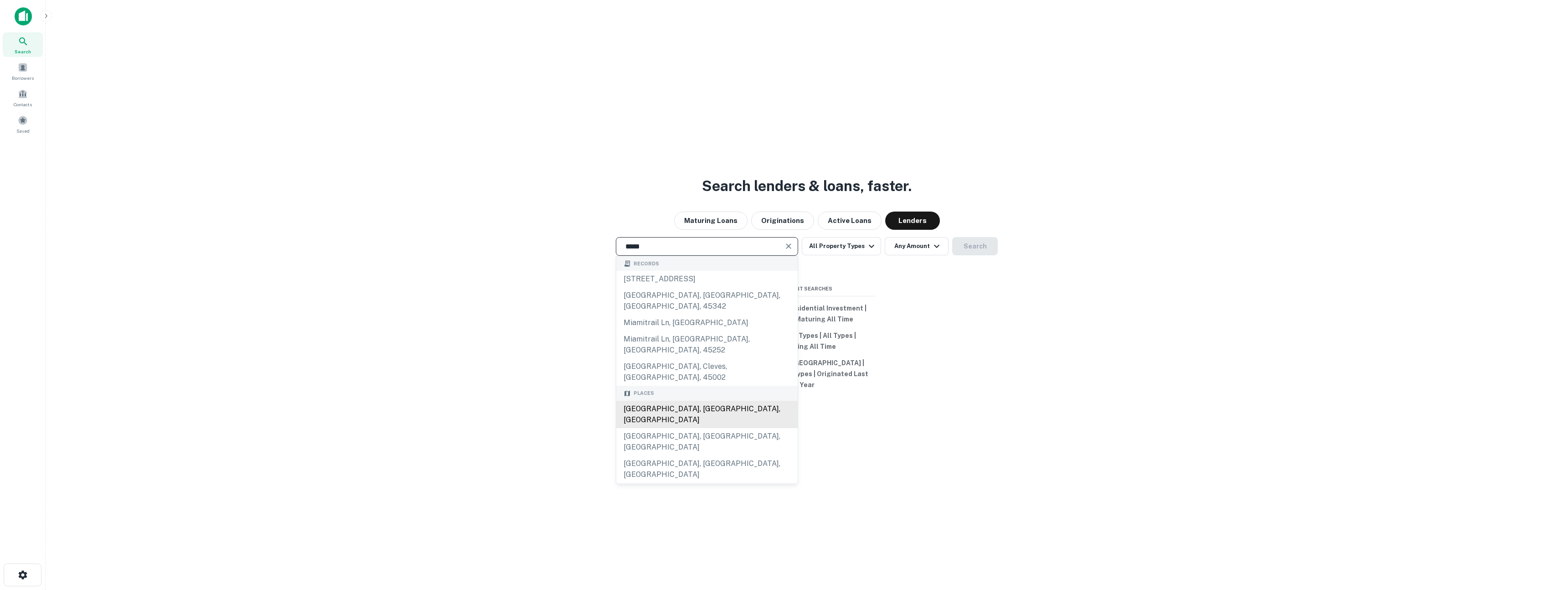
click at [672, 401] on div "[GEOGRAPHIC_DATA], [GEOGRAPHIC_DATA], [GEOGRAPHIC_DATA]" at bounding box center [707, 414] width 182 height 27
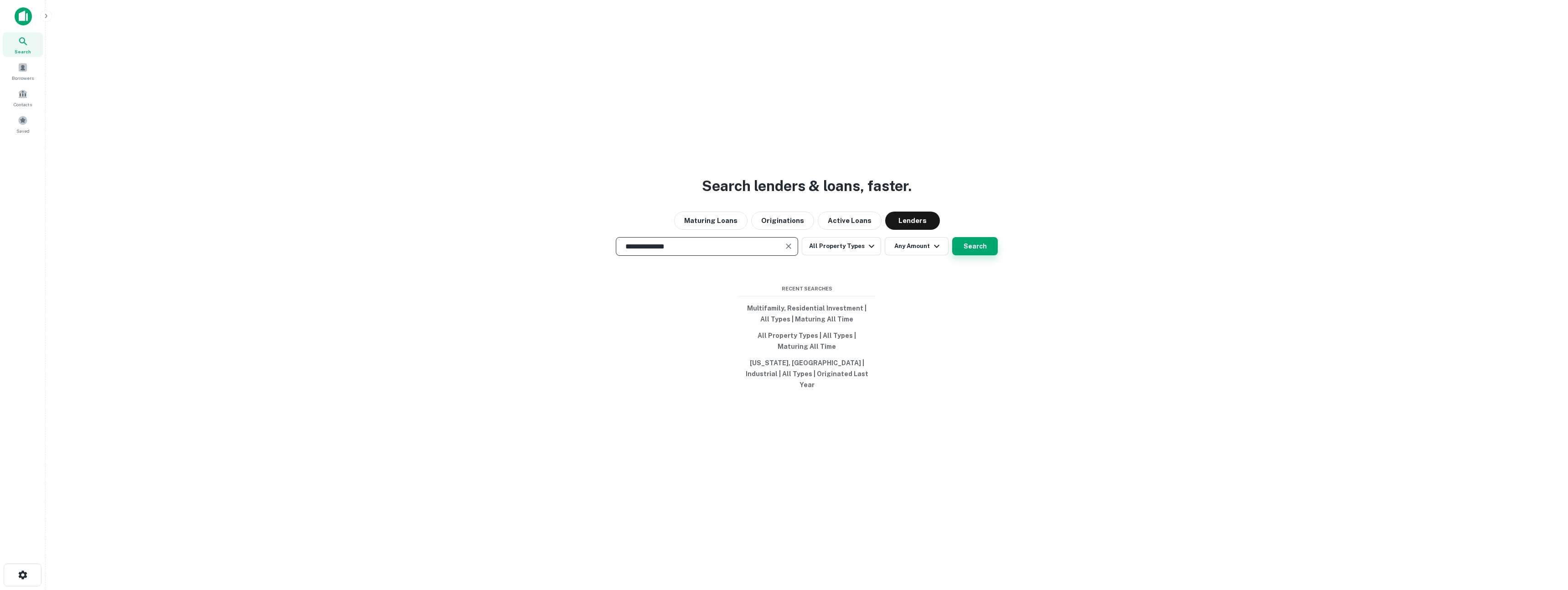
type input "**********"
click at [970, 250] on button "Search" at bounding box center [975, 245] width 46 height 18
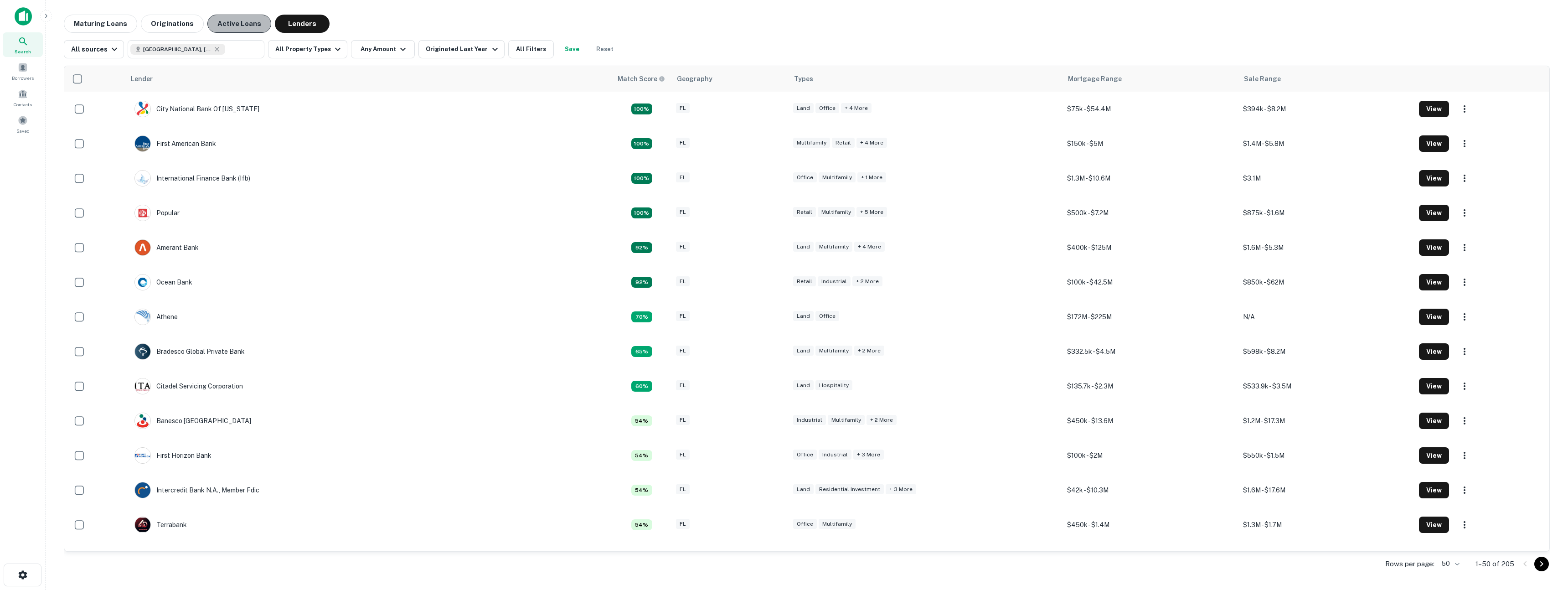
click at [232, 27] on button "Active Loans" at bounding box center [239, 23] width 64 height 18
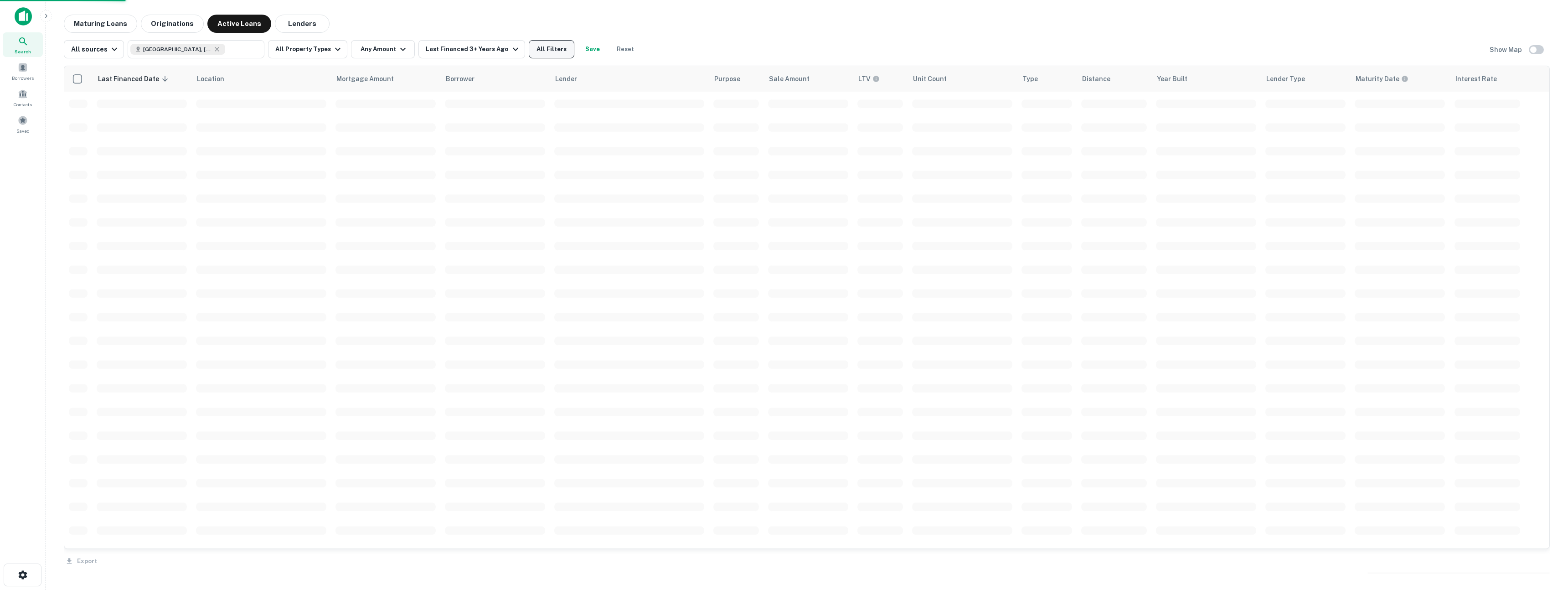
scroll to position [102, 0]
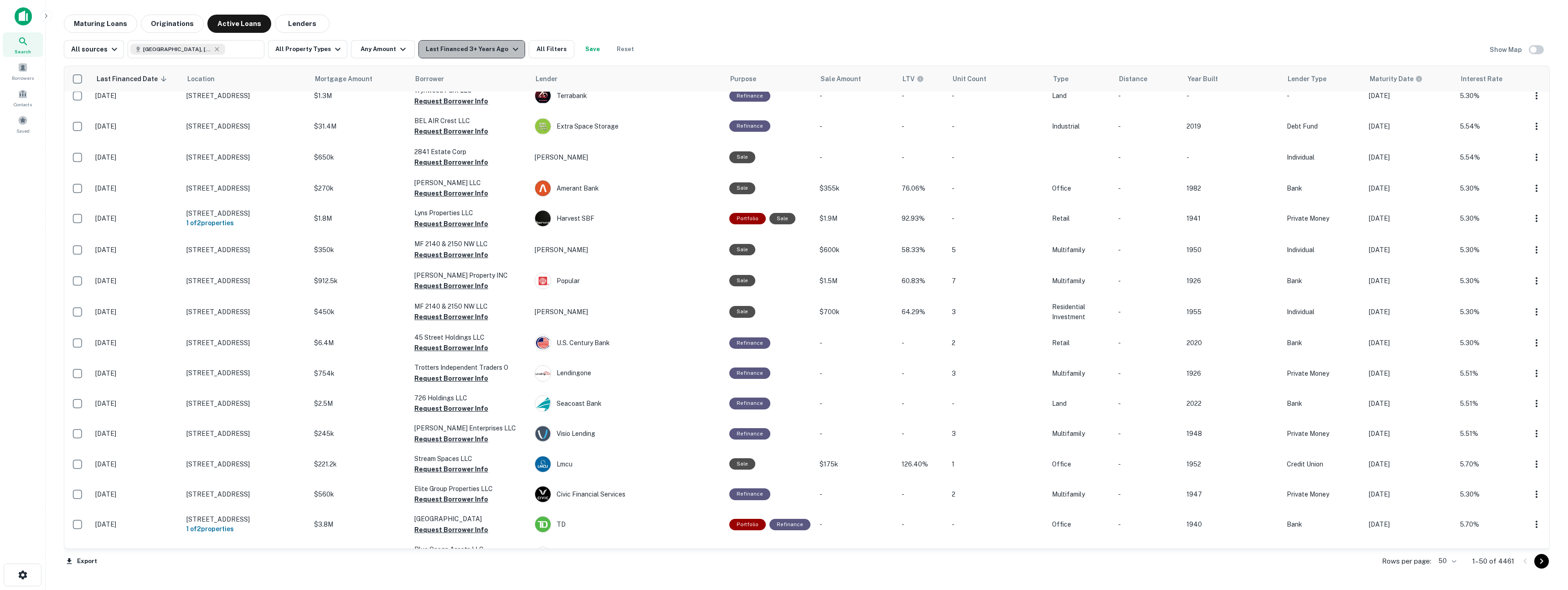
click at [481, 50] on div "Last Financed 3+ Years Ago" at bounding box center [473, 49] width 95 height 11
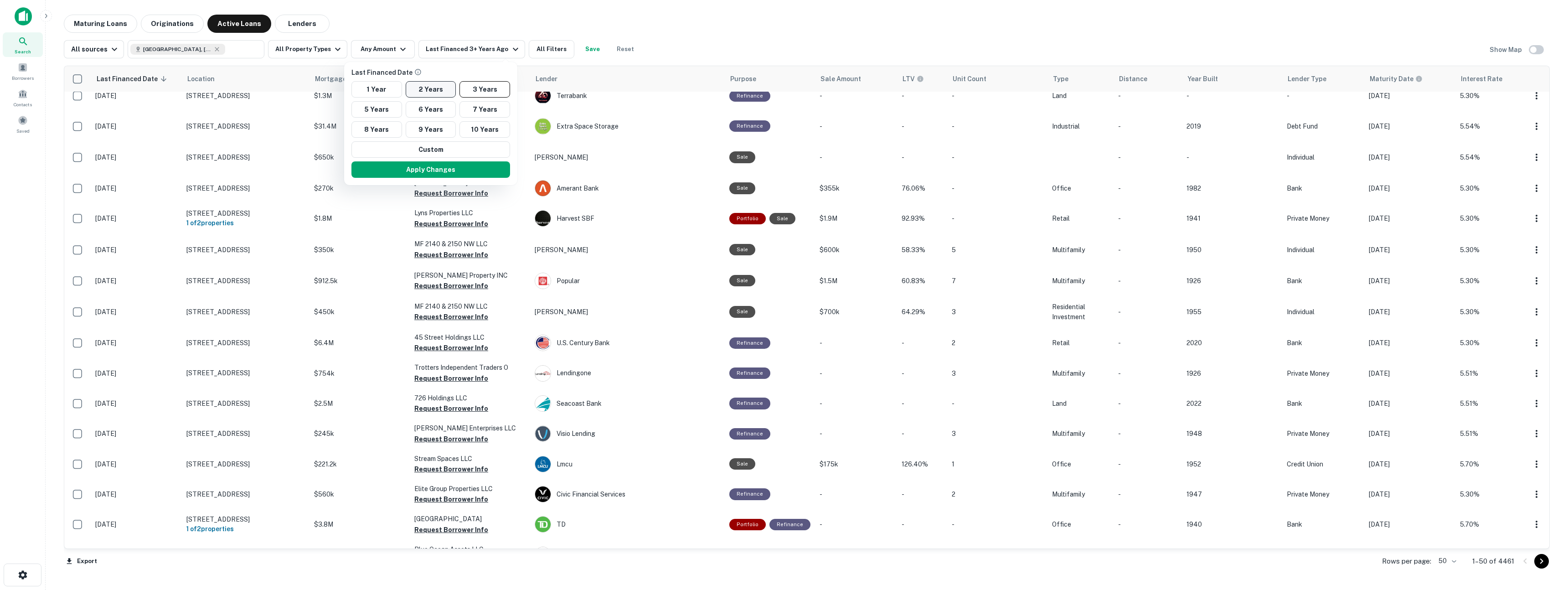
click at [438, 88] on button "2 Years" at bounding box center [431, 89] width 50 height 17
click at [424, 173] on button "Apply Changes" at bounding box center [431, 169] width 159 height 17
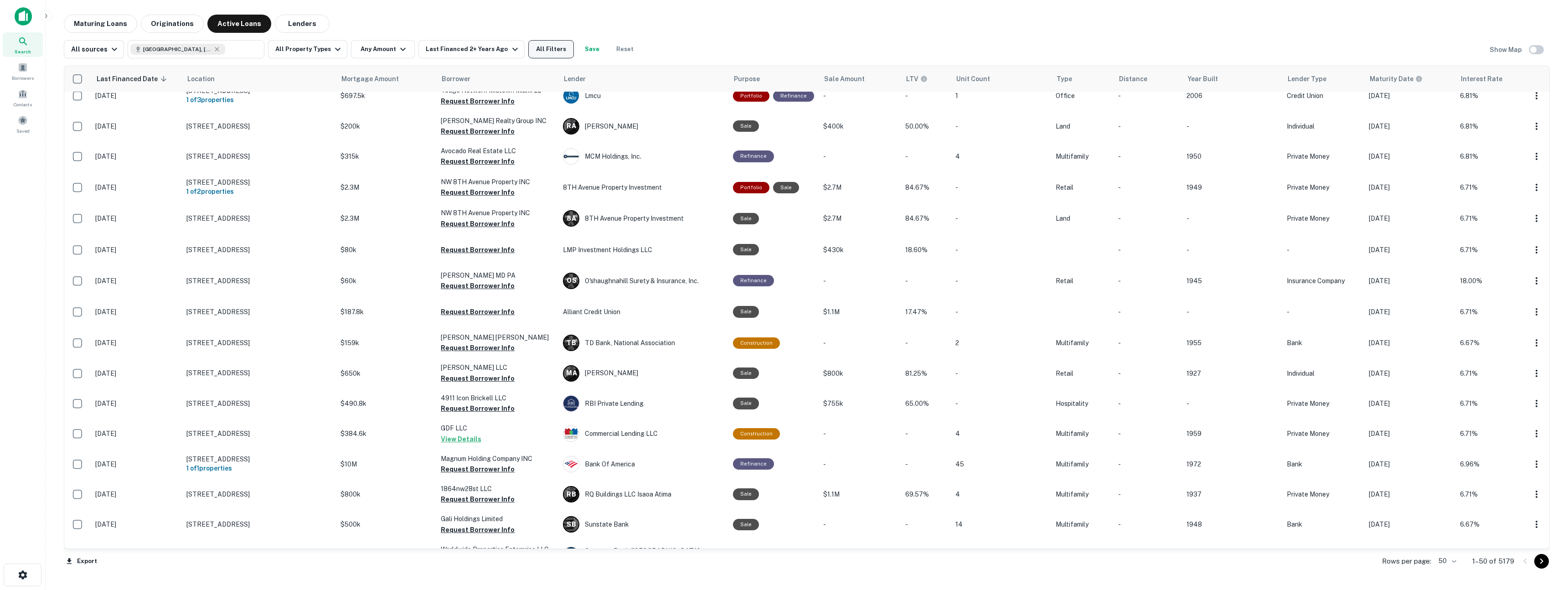
click at [547, 52] on button "All Filters" at bounding box center [551, 49] width 46 height 18
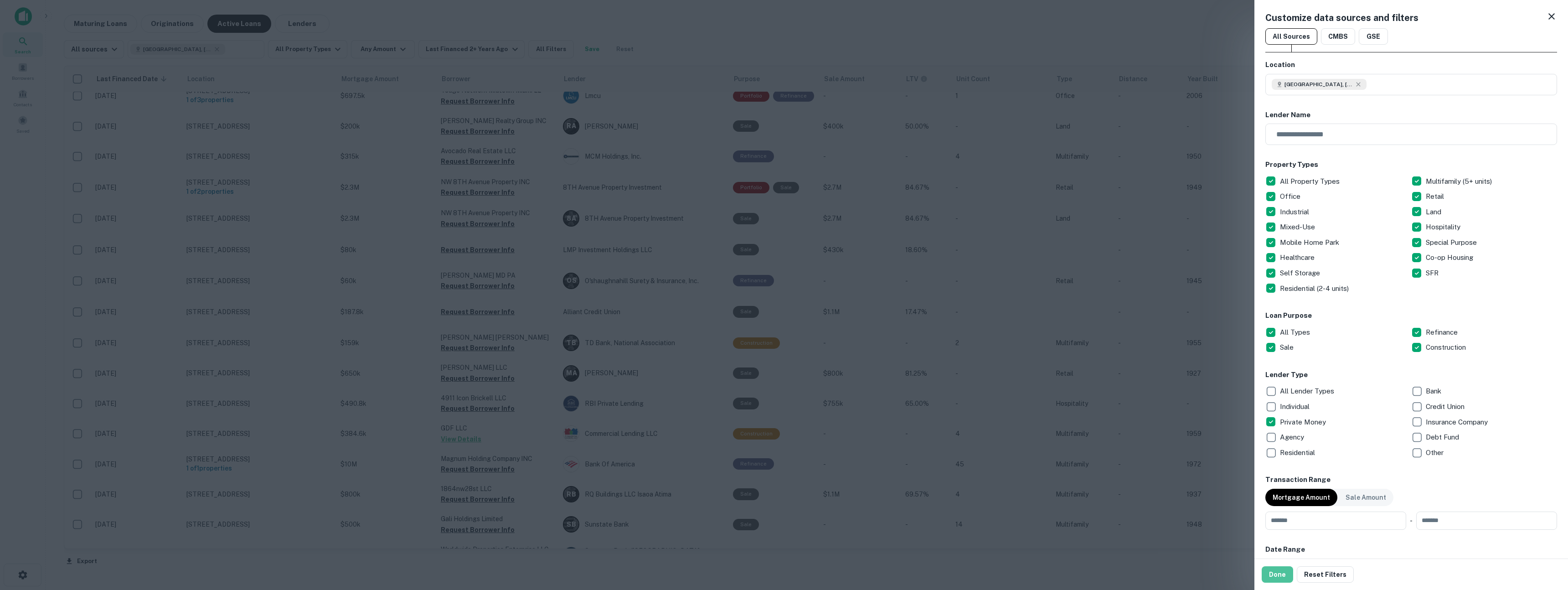
drag, startPoint x: 1279, startPoint y: 576, endPoint x: 1173, endPoint y: 542, distance: 111.3
click at [1279, 576] on button "Done" at bounding box center [1277, 574] width 32 height 17
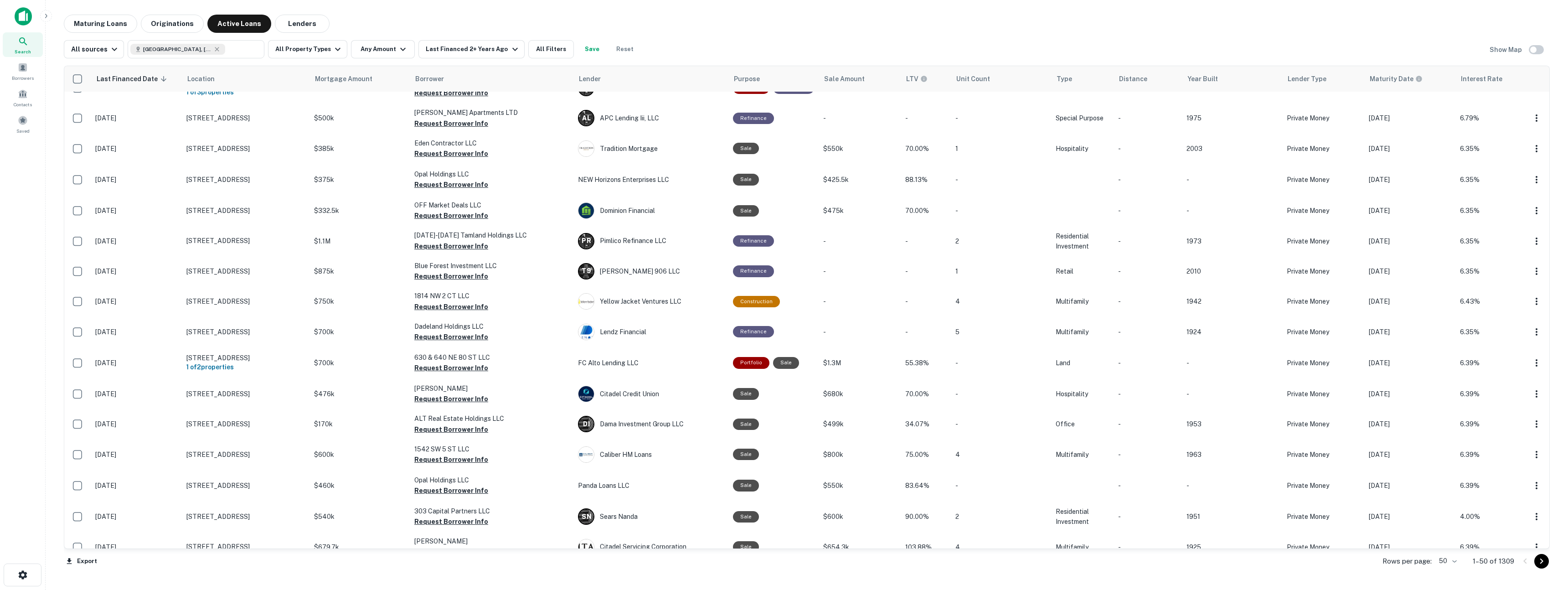
scroll to position [963, 0]
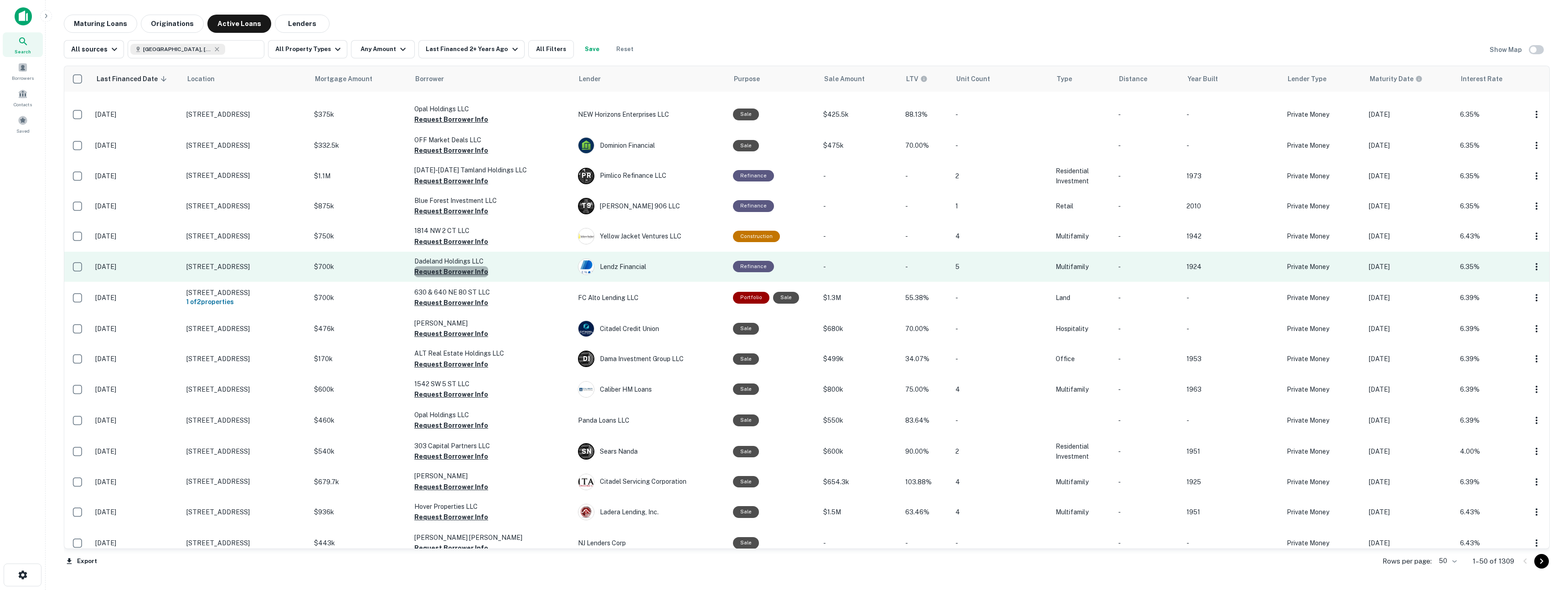
click at [471, 266] on button "Request Borrower Info" at bounding box center [451, 271] width 74 height 11
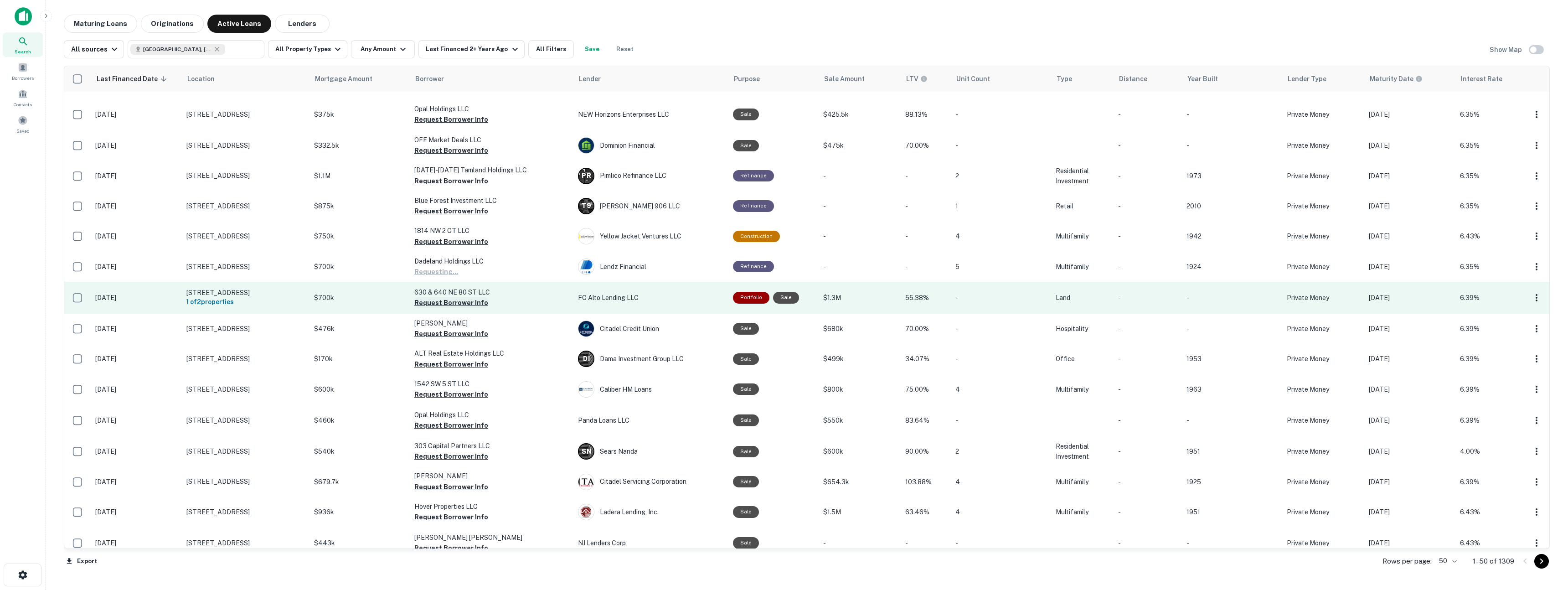
scroll to position [1087, 0]
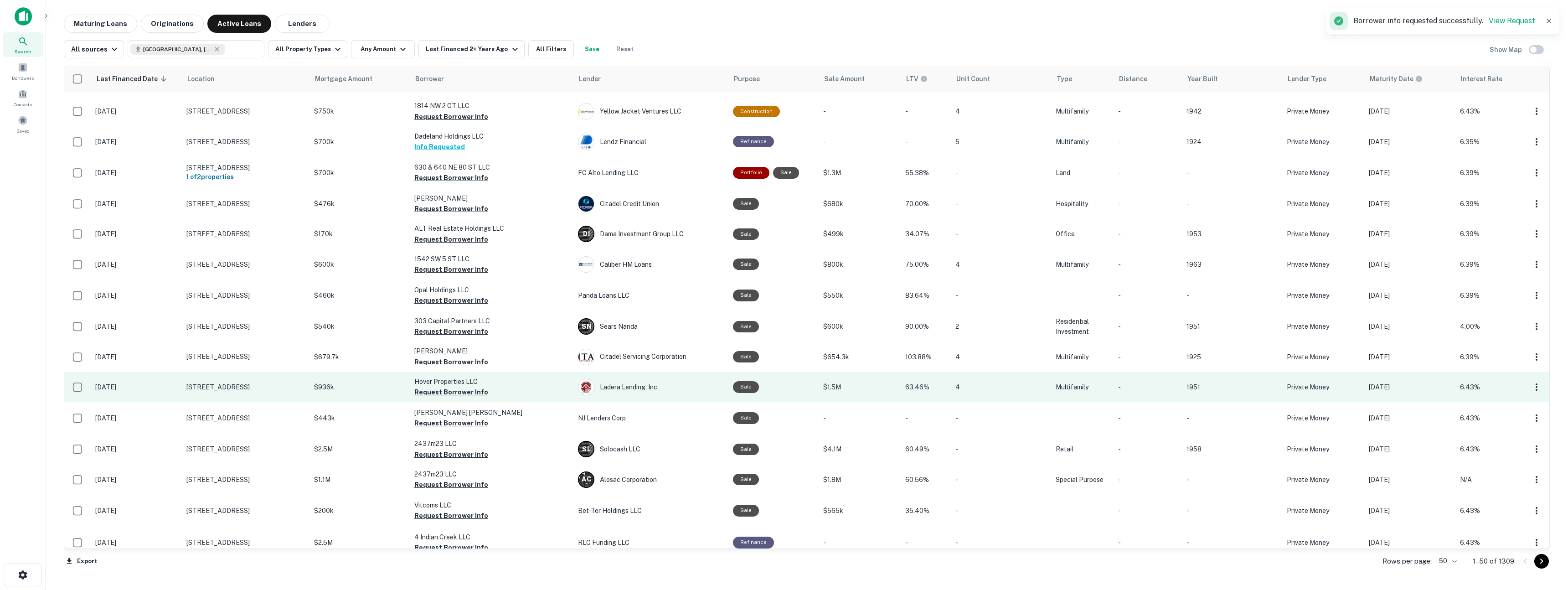
click at [438, 388] on td "Hover Properties LLC Request Borrower Info" at bounding box center [492, 387] width 164 height 30
click at [441, 387] on button "Request Borrower Info" at bounding box center [451, 392] width 74 height 11
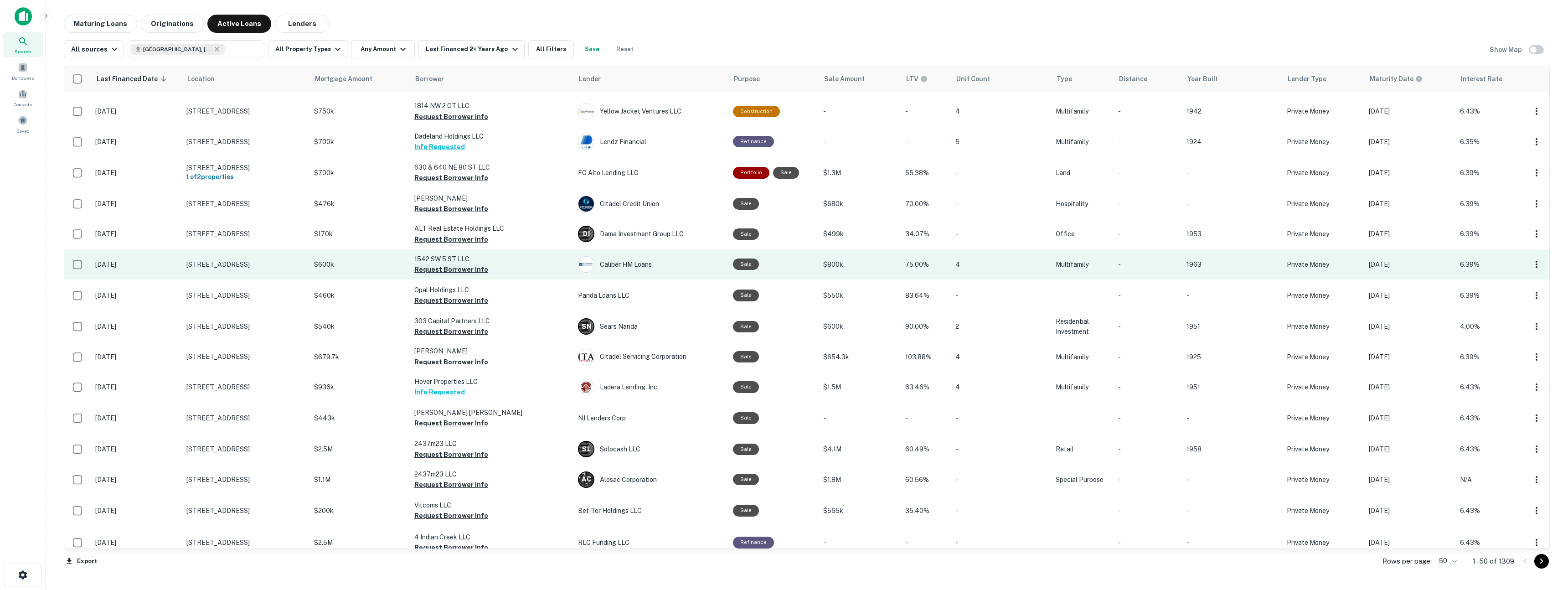
click at [478, 264] on button "Request Borrower Info" at bounding box center [451, 269] width 74 height 11
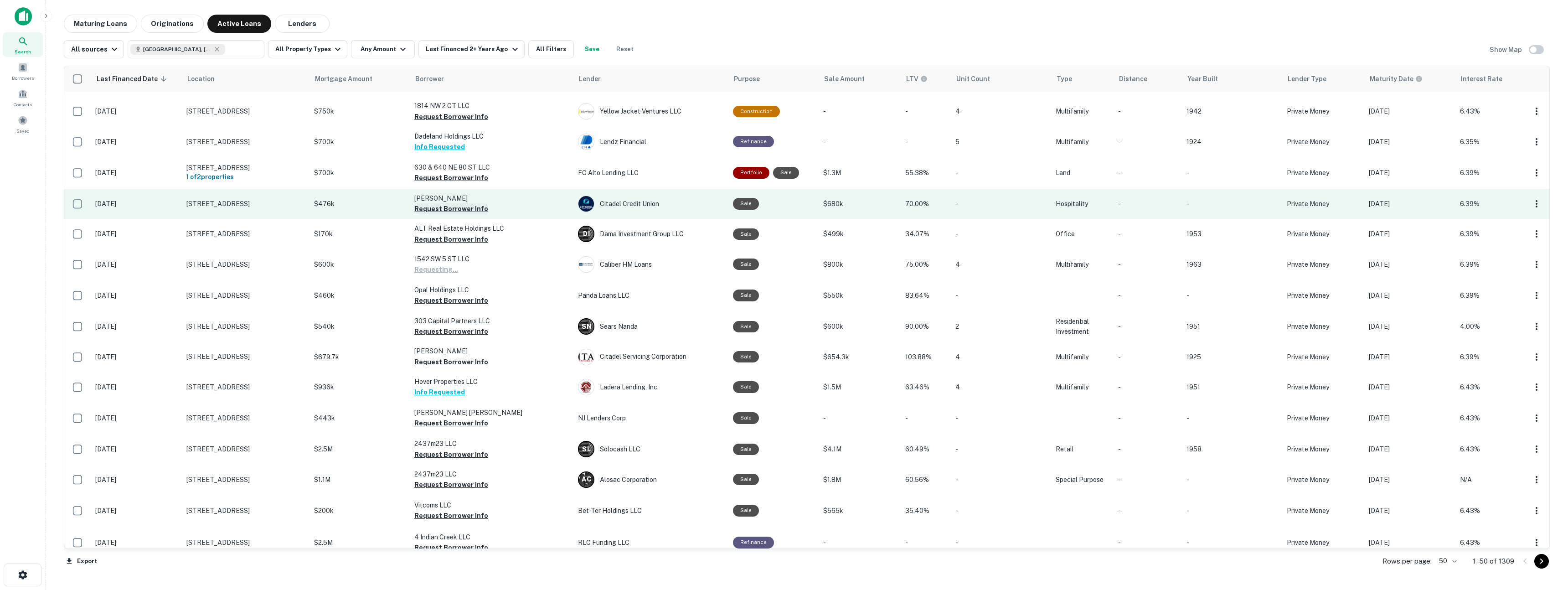
click at [473, 203] on button "Request Borrower Info" at bounding box center [451, 208] width 74 height 11
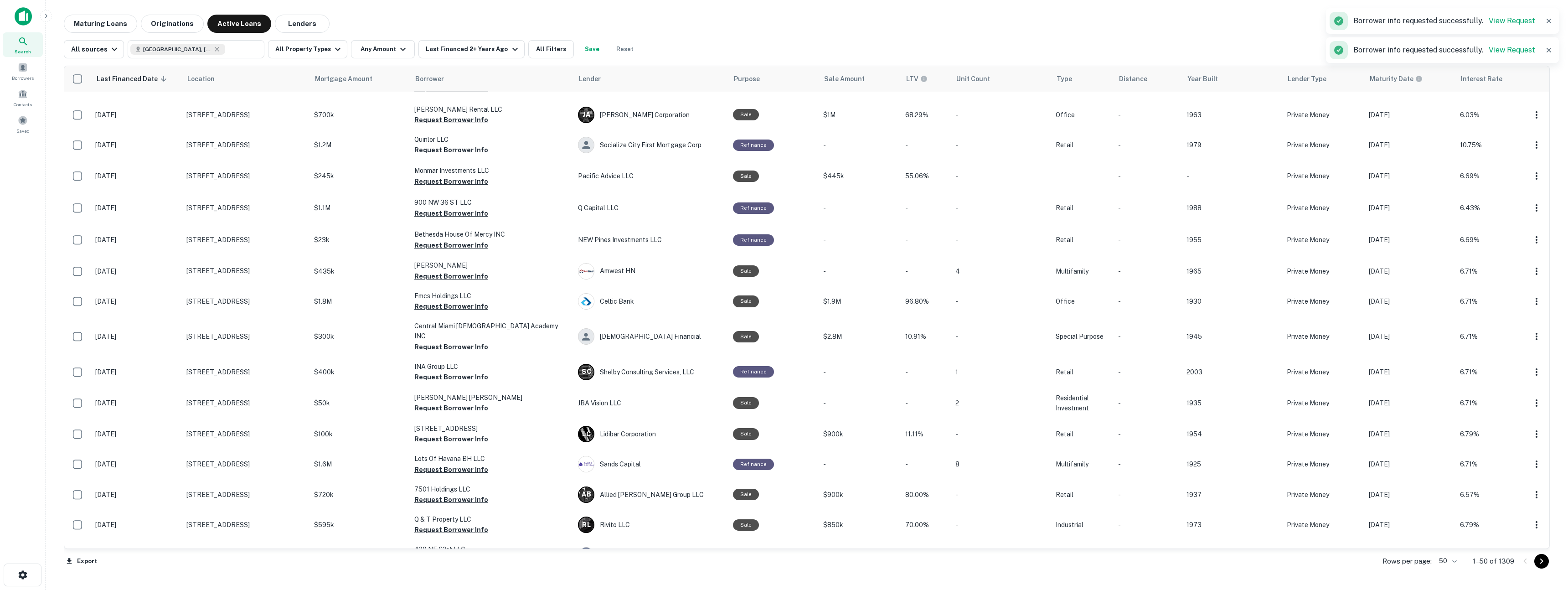
scroll to position [266, 0]
click at [489, 50] on div "Last Financed 2+ Years Ago" at bounding box center [472, 49] width 94 height 11
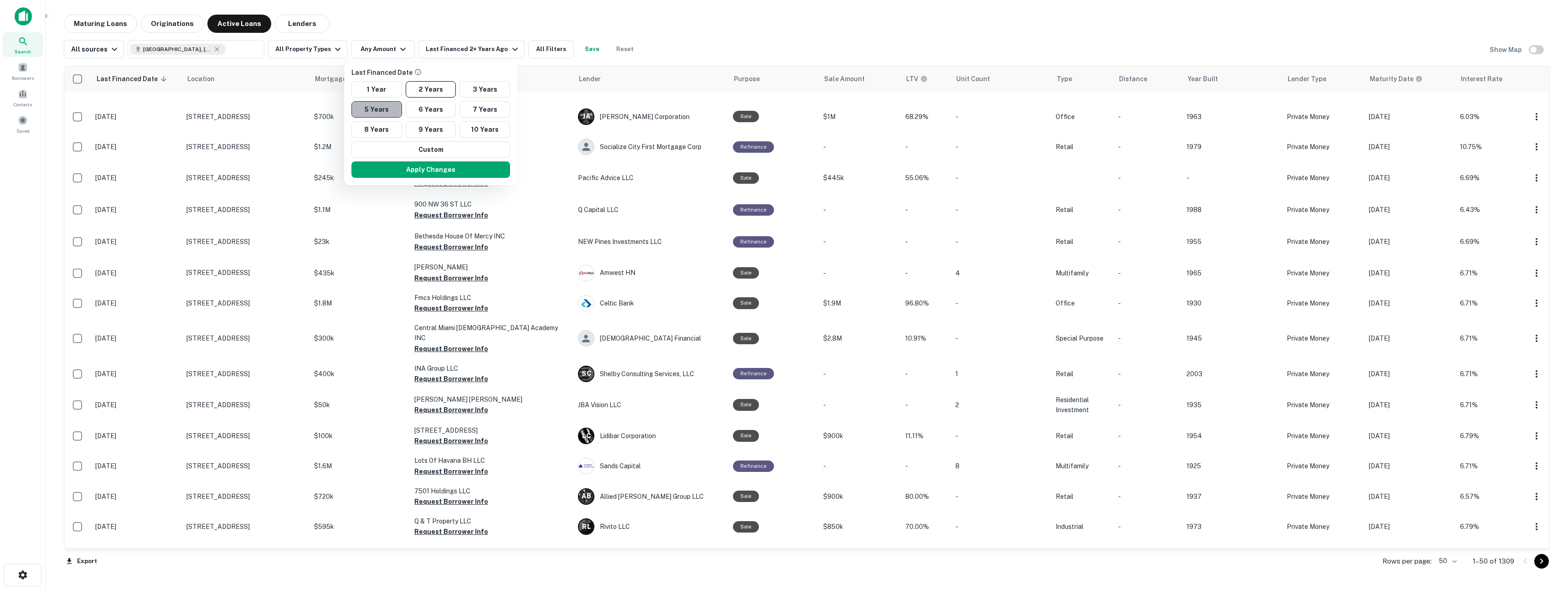
click at [381, 108] on button "5 Years" at bounding box center [377, 109] width 50 height 17
click at [416, 169] on button "Apply Changes" at bounding box center [431, 169] width 159 height 17
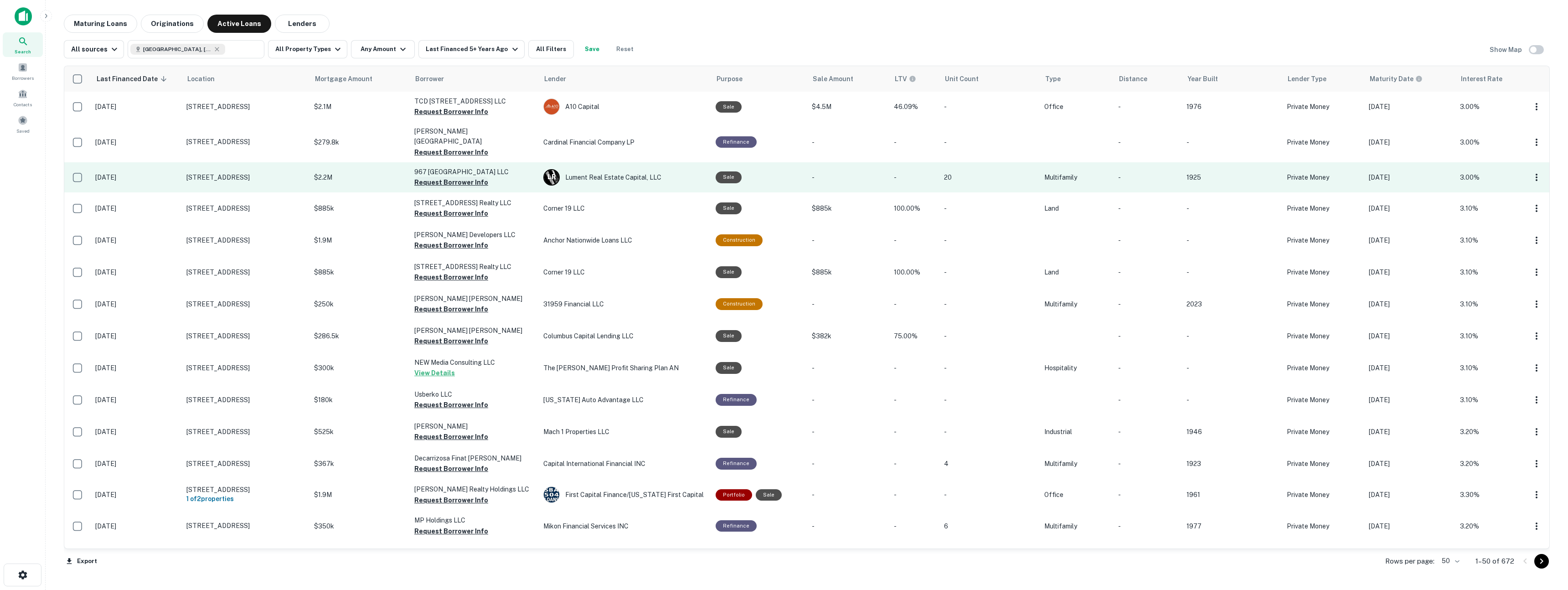
click at [466, 177] on button "Request Borrower Info" at bounding box center [451, 182] width 74 height 11
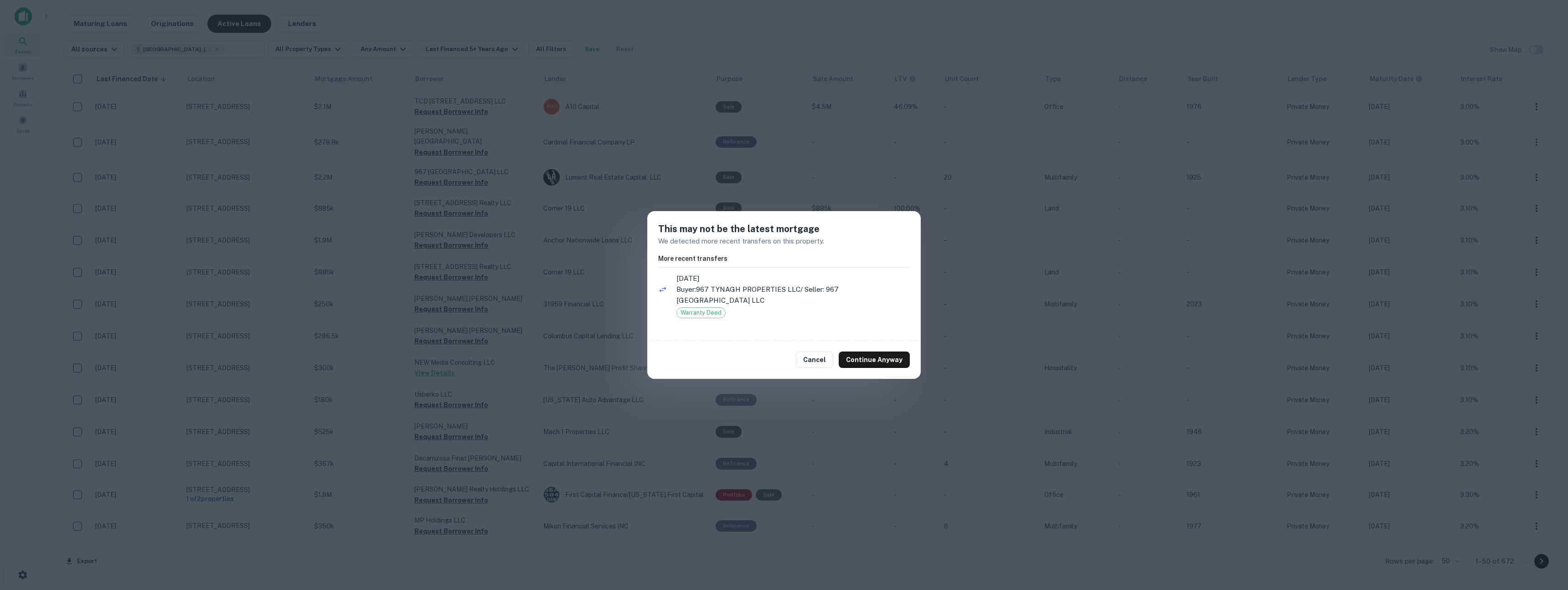
drag, startPoint x: 412, startPoint y: 222, endPoint x: 418, endPoint y: 222, distance: 6.0
click at [414, 221] on div "This may not be the latest mortgage We detected more recent transfers on this p…" at bounding box center [784, 295] width 1568 height 590
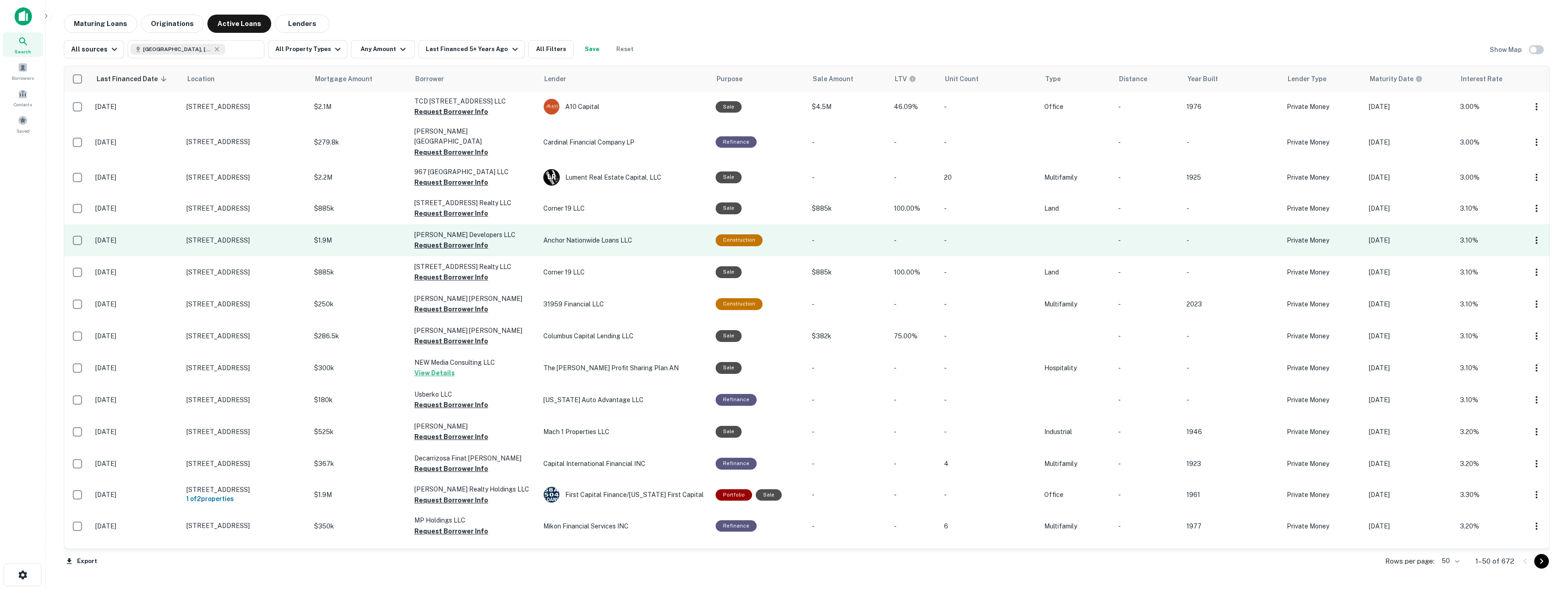
click at [359, 235] on p "$1.9M" at bounding box center [360, 240] width 91 height 10
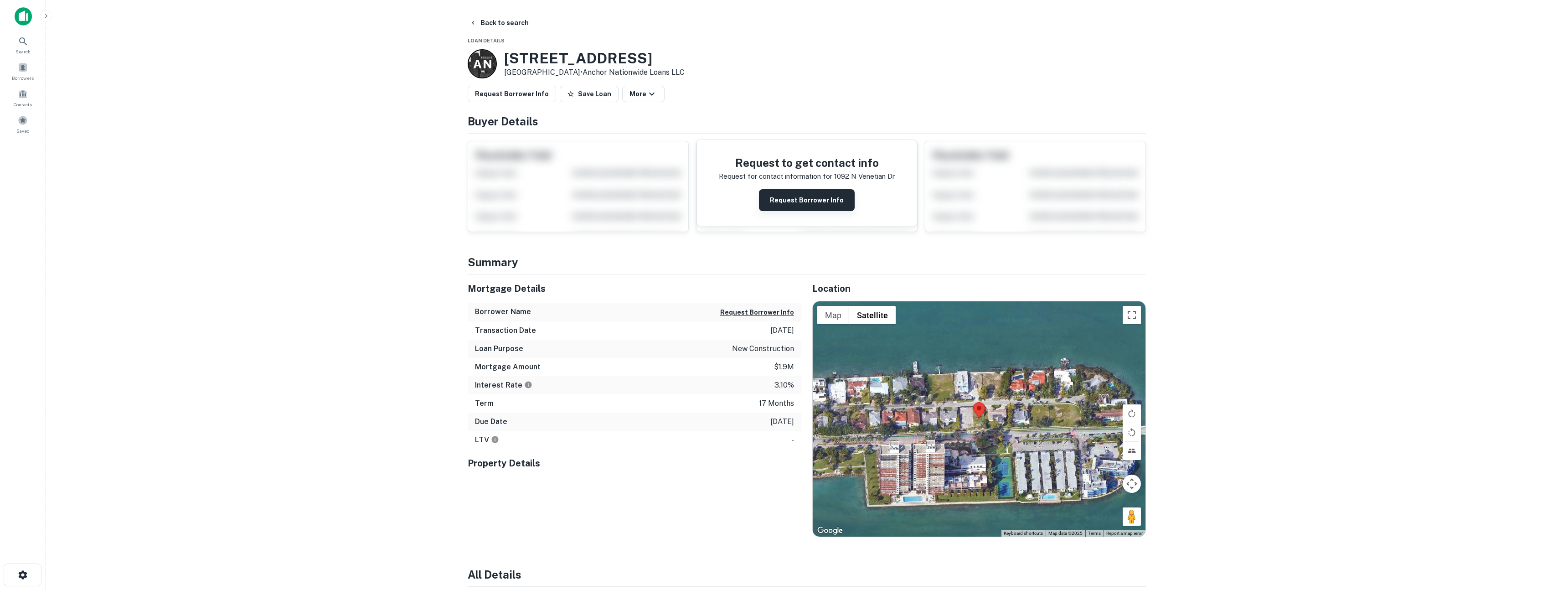
click at [795, 195] on button "Request Borrower Info" at bounding box center [806, 200] width 95 height 22
